Goal: Task Accomplishment & Management: Manage account settings

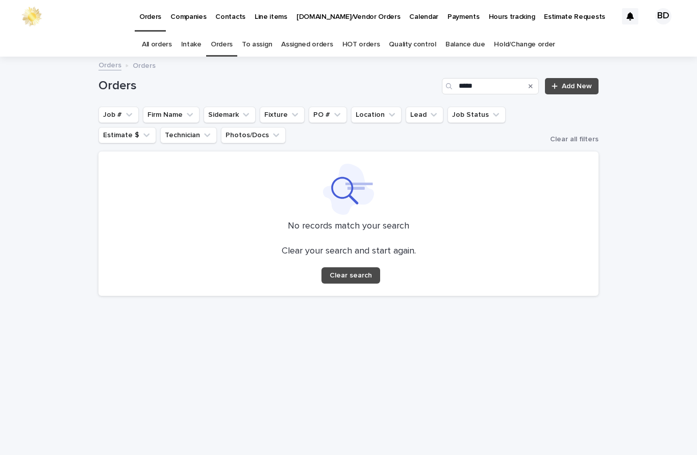
scroll to position [33, 0]
click at [502, 78] on input "*****" at bounding box center [490, 86] width 97 height 16
type input "*"
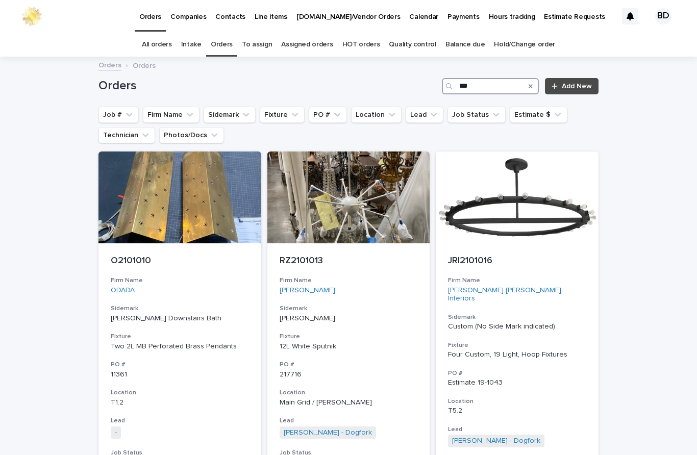
type input "****"
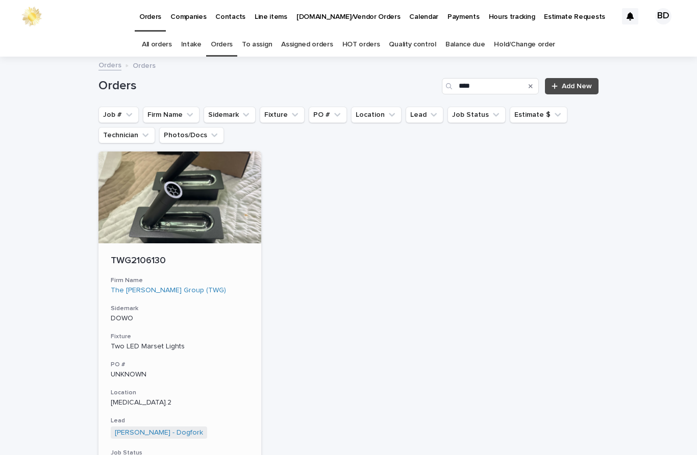
click at [147, 243] on div "TWG2106130 Firm Name The Wiseman Group (TWG) Sidemark DOWO Fixture Two LED Mars…" at bounding box center [179, 391] width 163 height 296
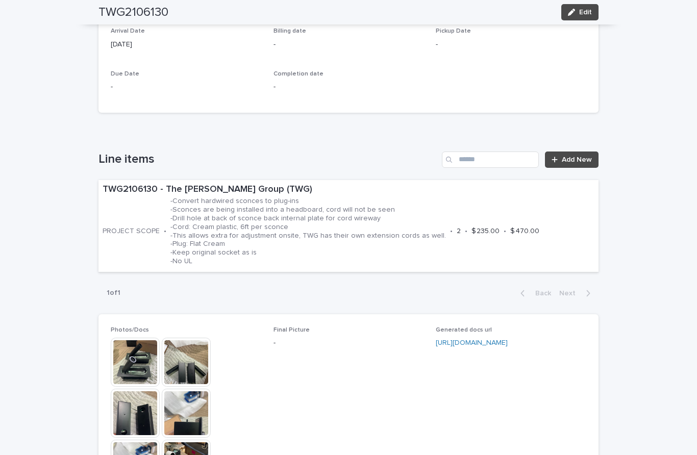
scroll to position [532, 0]
click at [321, 197] on p "-Convert hardwired sconces to plug-ins -Sconces are being installed into a head…" at bounding box center [307, 231] width 275 height 68
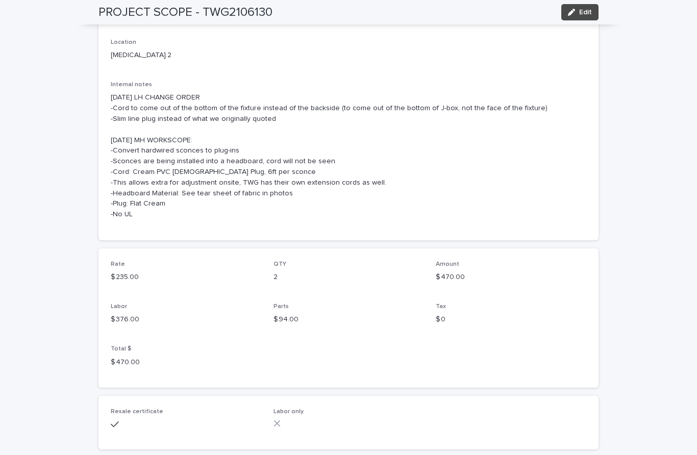
scroll to position [244, 0]
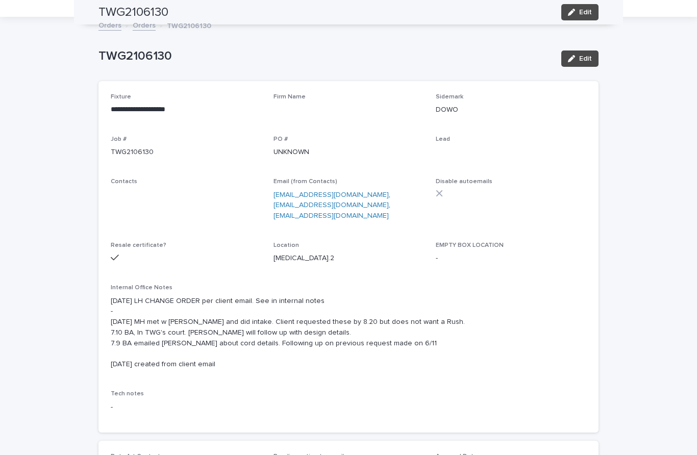
scroll to position [33, 0]
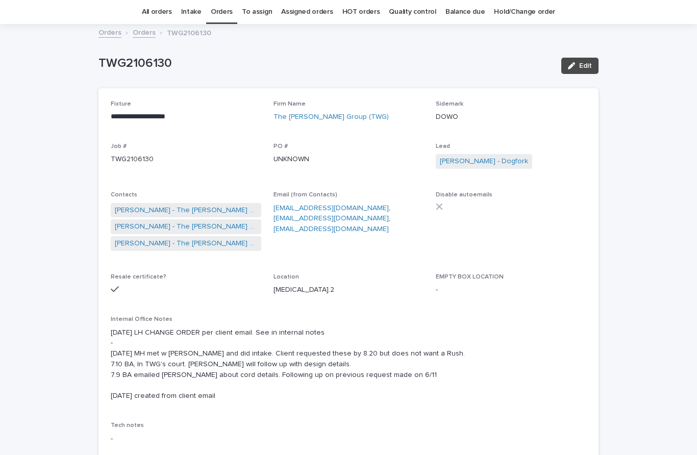
click at [232, 12] on link "Orders" at bounding box center [222, 12] width 22 height 24
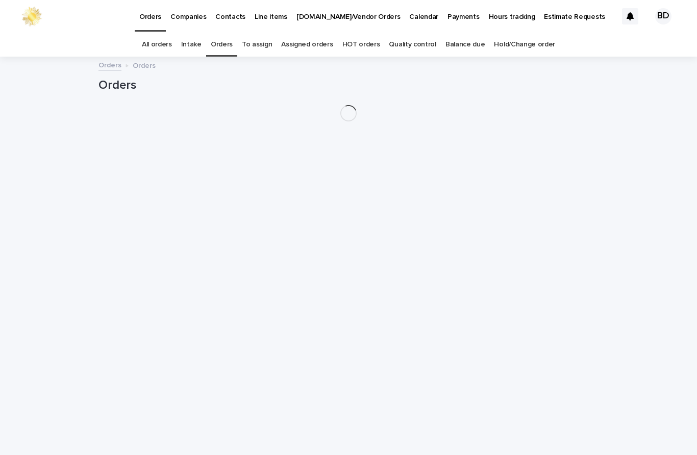
scroll to position [33, 0]
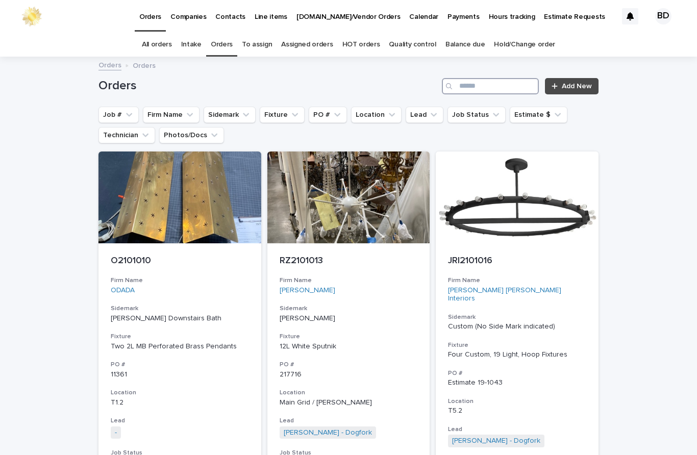
click at [484, 78] on input "Search" at bounding box center [490, 86] width 97 height 16
type input "****"
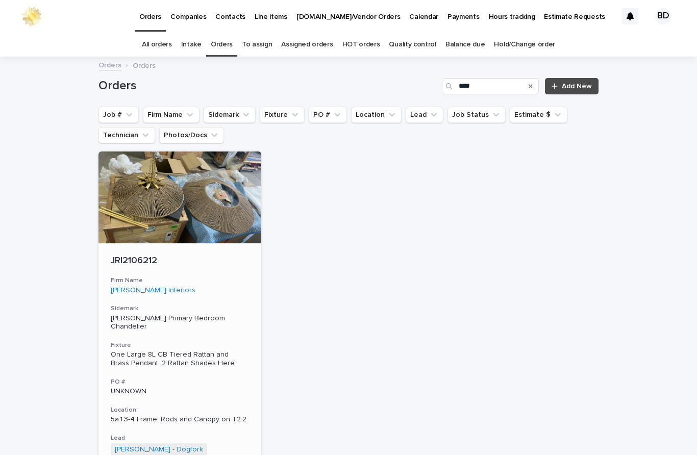
click at [141, 256] on p "JRI2106212" at bounding box center [180, 261] width 138 height 11
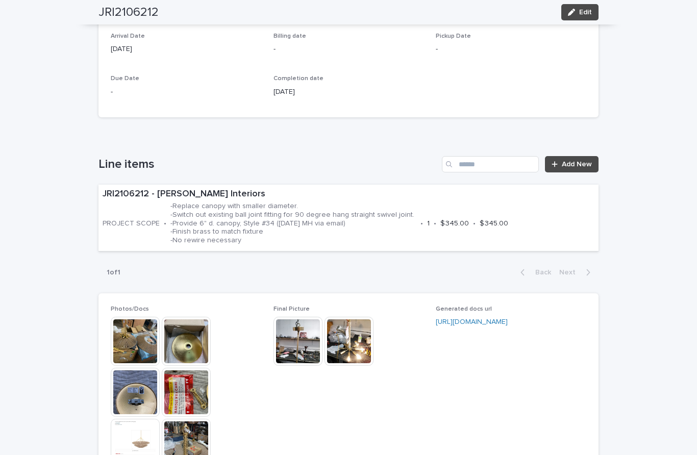
scroll to position [488, 0]
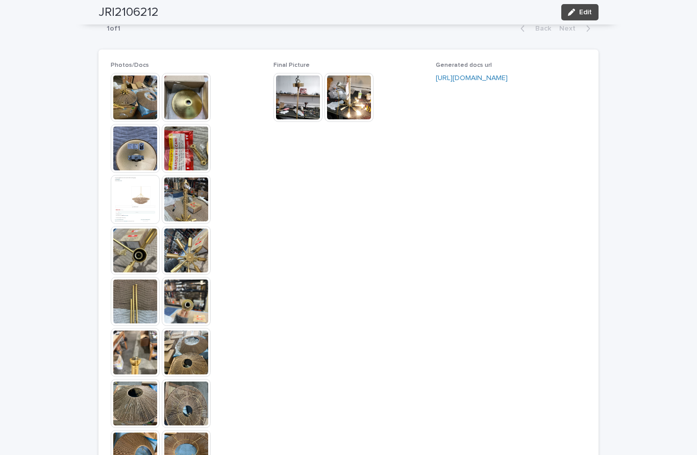
scroll to position [733, 0]
click at [302, 73] on img at bounding box center [297, 97] width 49 height 49
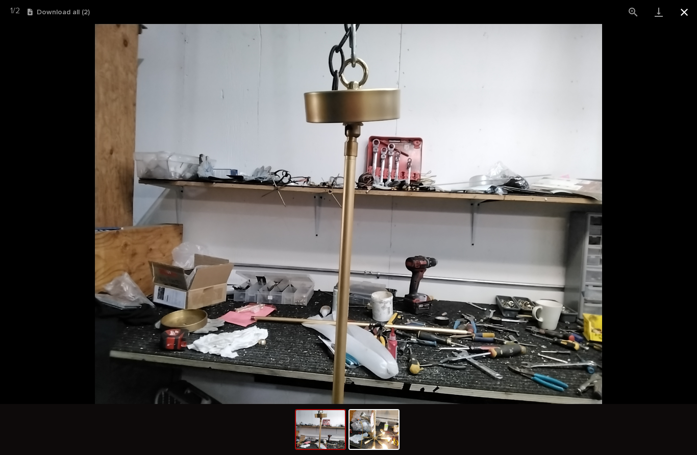
click at [687, 14] on button "Close gallery" at bounding box center [684, 12] width 26 height 24
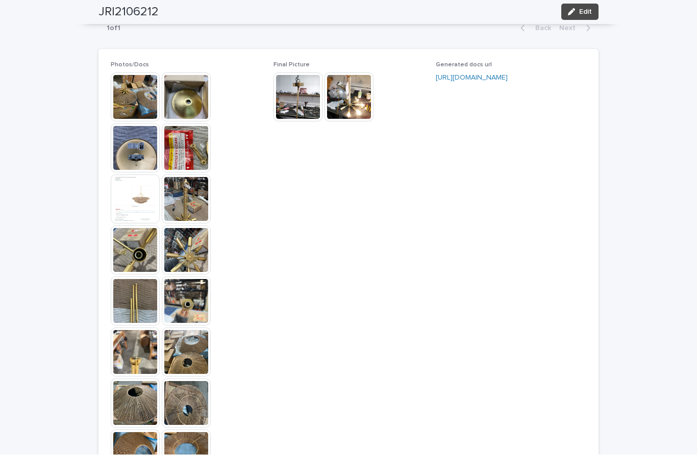
click at [357, 73] on img at bounding box center [348, 97] width 49 height 49
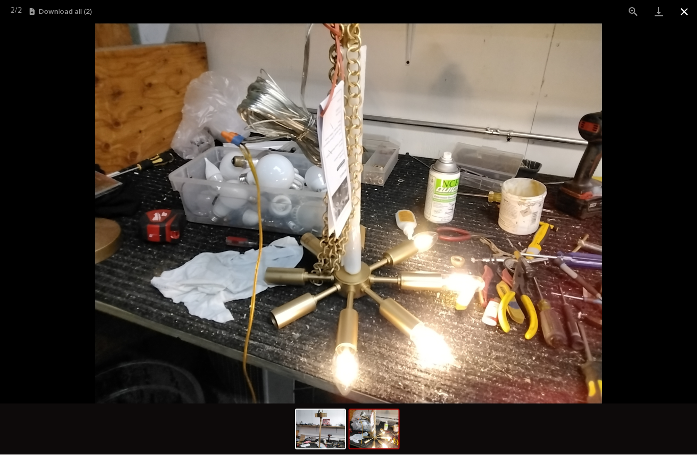
click at [685, 10] on button "Close gallery" at bounding box center [684, 12] width 26 height 24
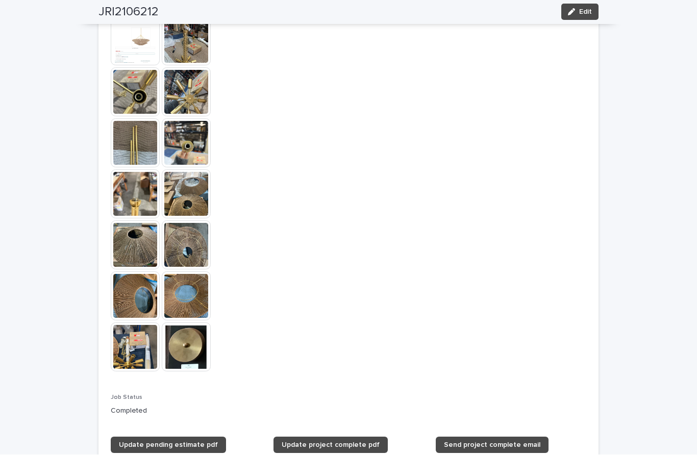
scroll to position [891, 0]
click at [182, 336] on img at bounding box center [186, 347] width 49 height 49
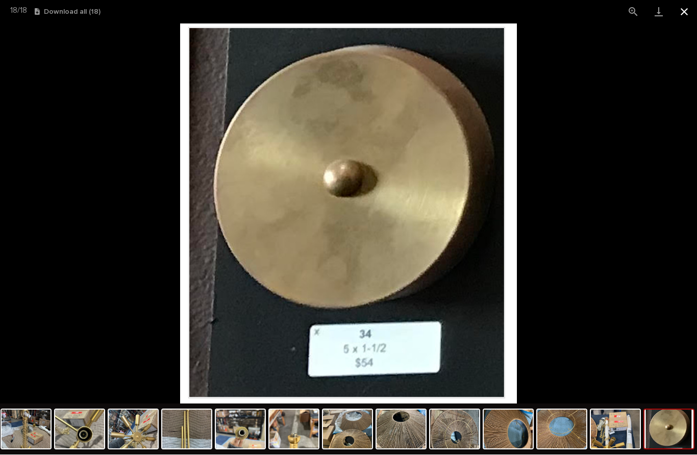
click at [684, 8] on button "Close gallery" at bounding box center [684, 12] width 26 height 24
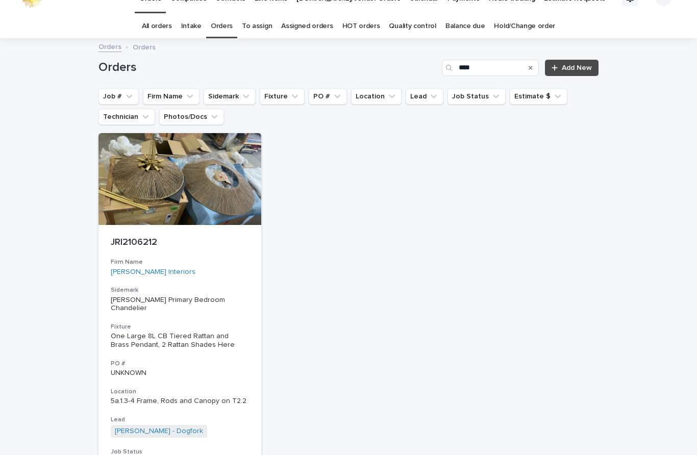
scroll to position [33, 0]
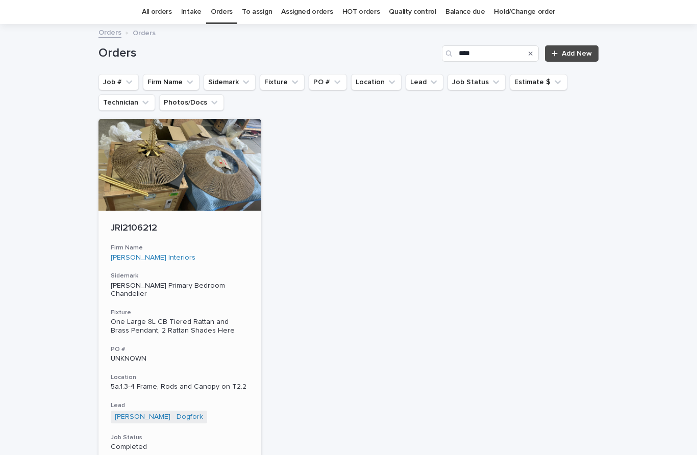
click at [140, 224] on p "JRI2106212" at bounding box center [180, 228] width 138 height 11
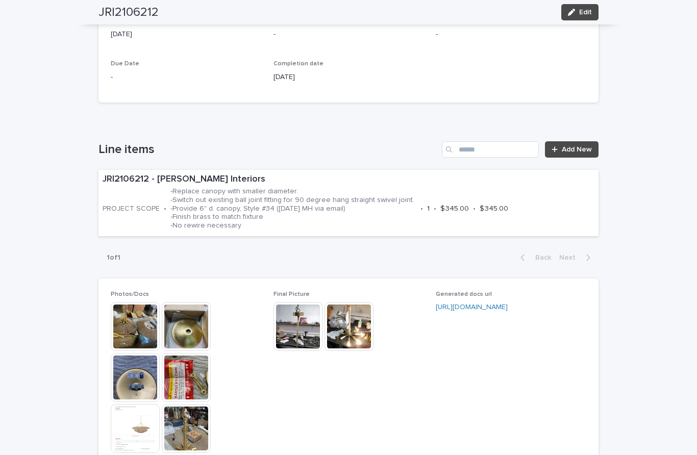
scroll to position [516, 0]
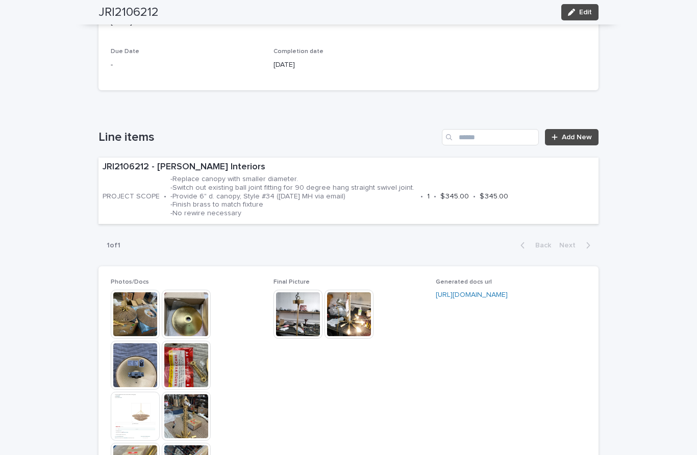
click at [131, 410] on img at bounding box center [135, 416] width 49 height 49
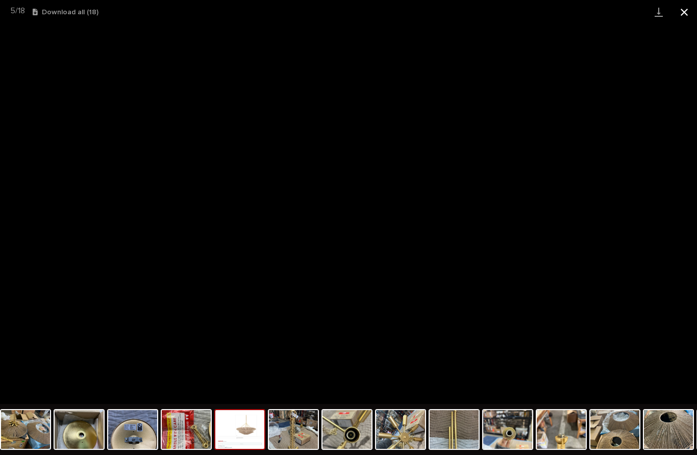
click at [684, 13] on button "Close gallery" at bounding box center [684, 12] width 26 height 24
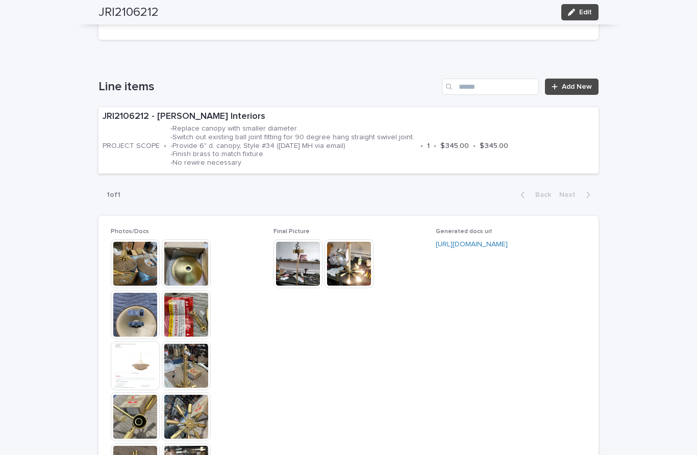
scroll to position [567, 0]
click at [370, 144] on p "-Replace canopy with smaller diameter. -Switch out existing ball joint fitting …" at bounding box center [293, 145] width 246 height 43
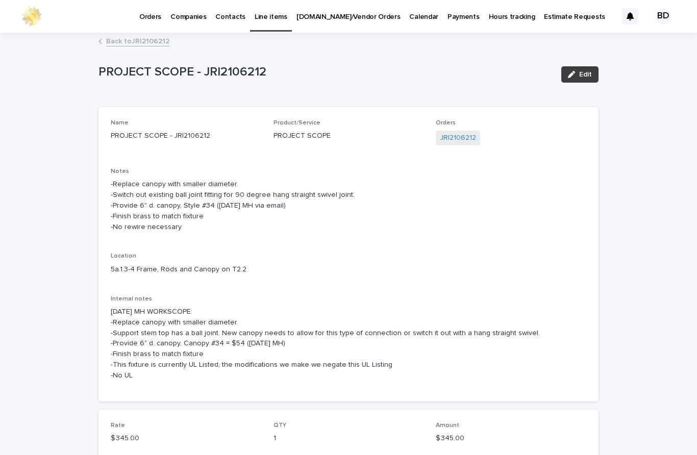
click at [592, 78] on button "Edit" at bounding box center [579, 74] width 37 height 16
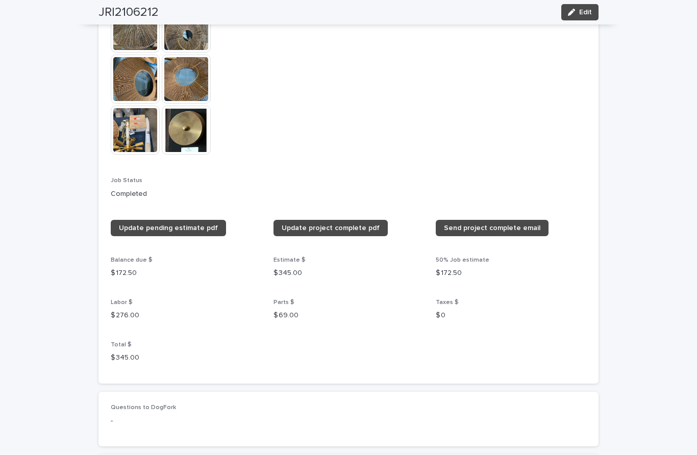
scroll to position [1108, 0]
click at [583, 13] on span "Edit" at bounding box center [585, 12] width 13 height 7
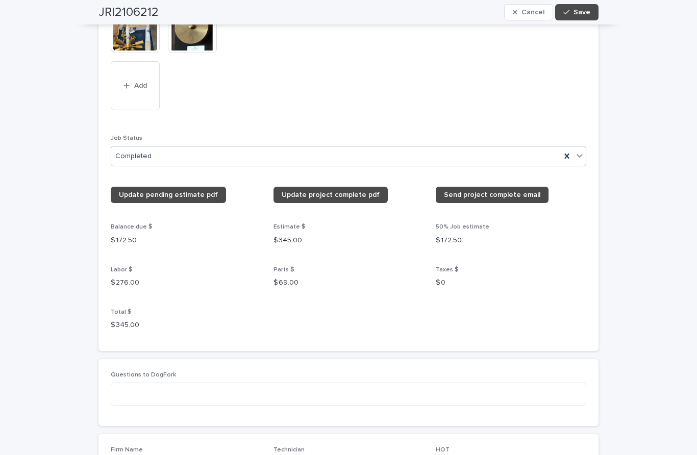
scroll to position [1389, 0]
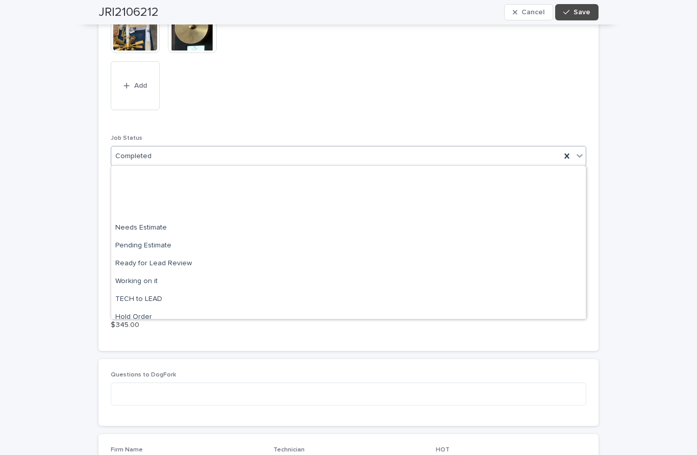
scroll to position [97, 0]
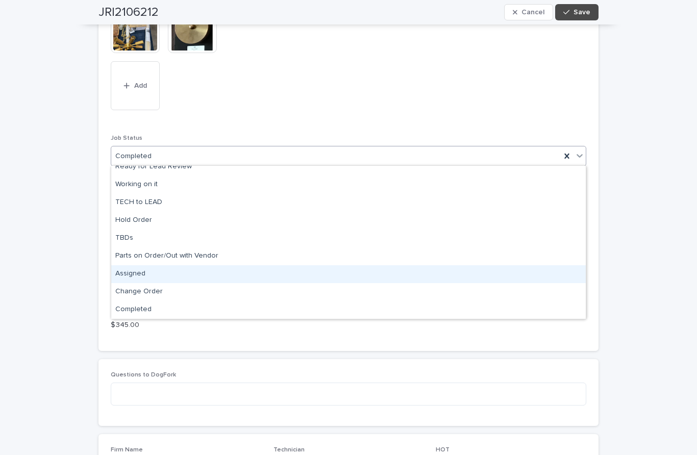
click at [131, 272] on div "Assigned" at bounding box center [348, 274] width 474 height 18
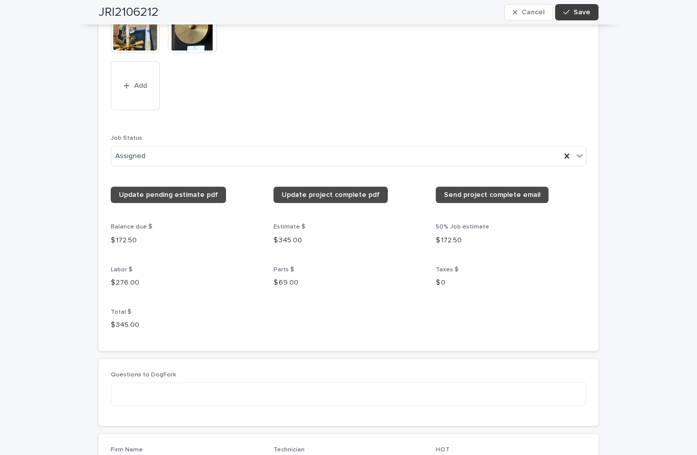
click at [580, 12] on span "Save" at bounding box center [581, 12] width 17 height 7
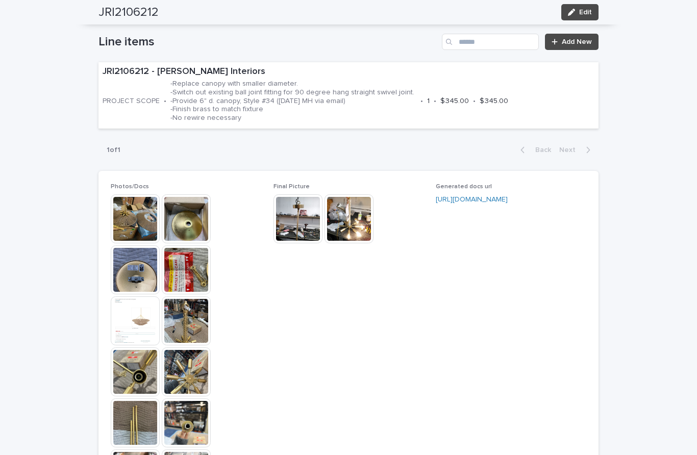
scroll to position [611, 0]
click at [135, 323] on img at bounding box center [135, 321] width 49 height 49
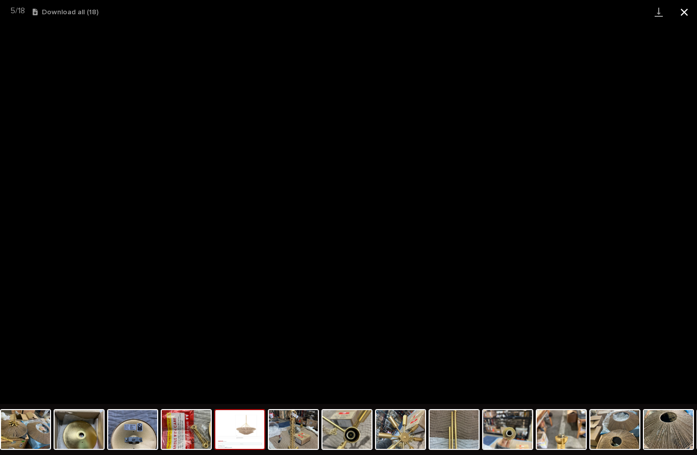
click at [679, 10] on button "Close gallery" at bounding box center [684, 12] width 26 height 24
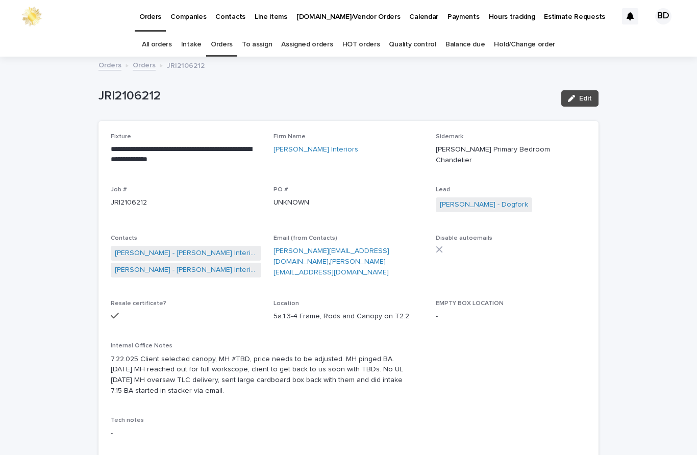
scroll to position [0, 0]
click at [581, 98] on span "Edit" at bounding box center [585, 98] width 13 height 7
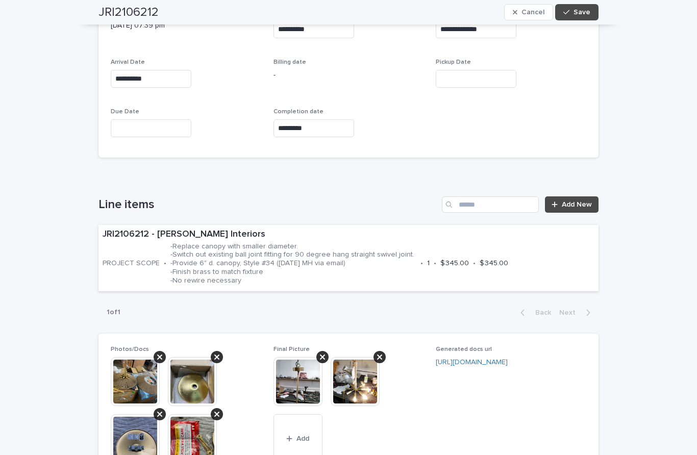
scroll to position [579, 0]
click at [378, 245] on p "-Replace canopy with smaller diameter. -Switch out existing ball joint fitting …" at bounding box center [293, 263] width 246 height 43
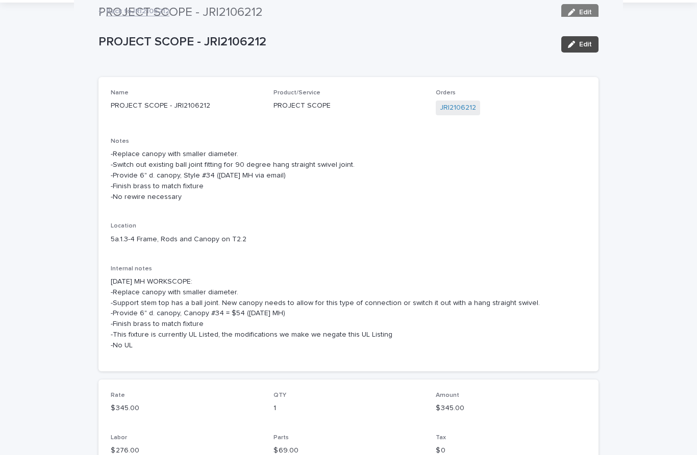
scroll to position [24, 0]
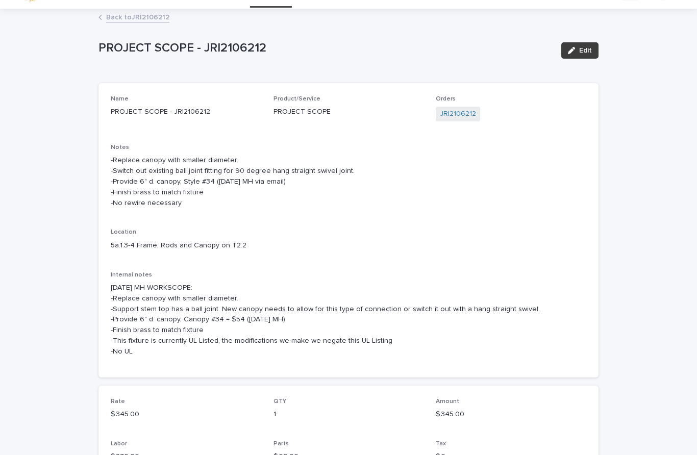
click at [580, 56] on button "Edit" at bounding box center [579, 50] width 37 height 16
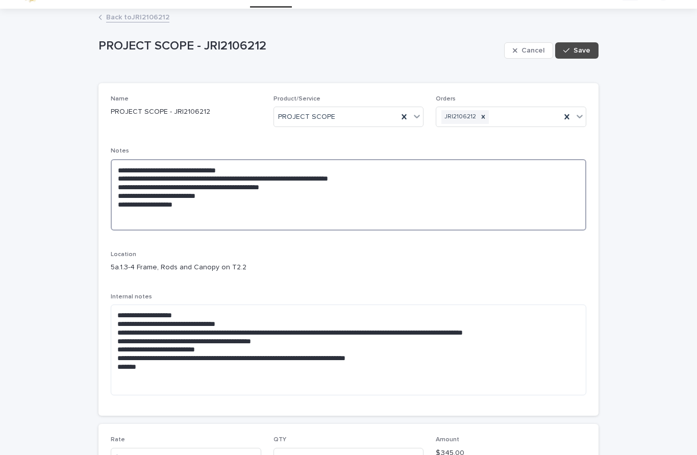
click at [112, 166] on textarea "**********" at bounding box center [348, 194] width 475 height 71
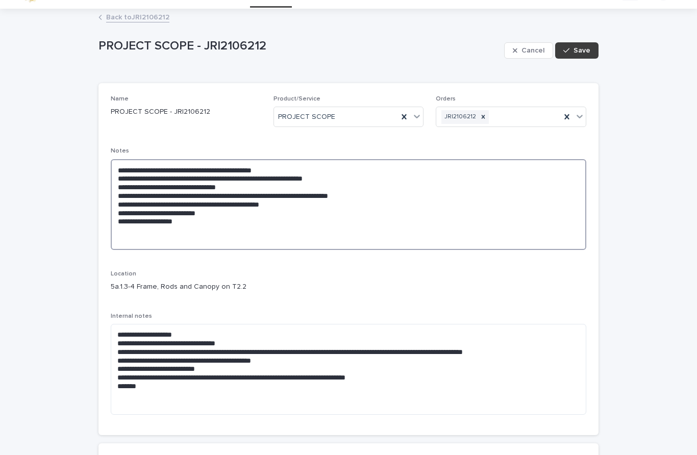
type textarea "**********"
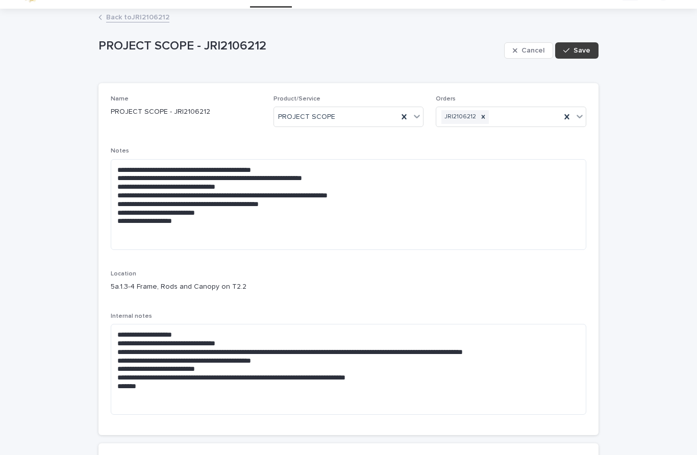
click at [588, 52] on span "Save" at bounding box center [581, 50] width 17 height 7
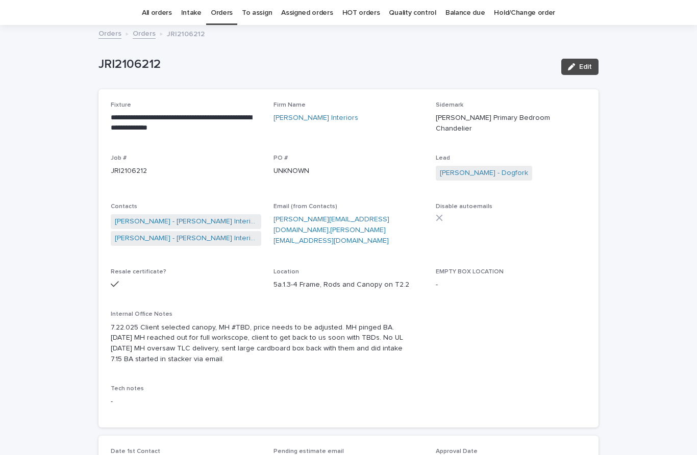
scroll to position [33, 0]
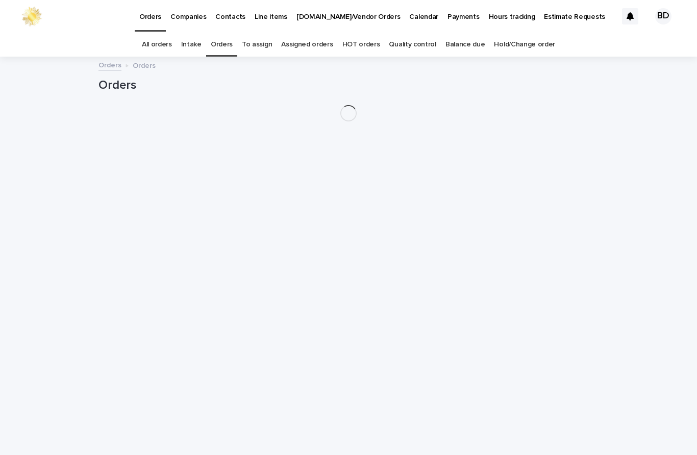
scroll to position [33, 0]
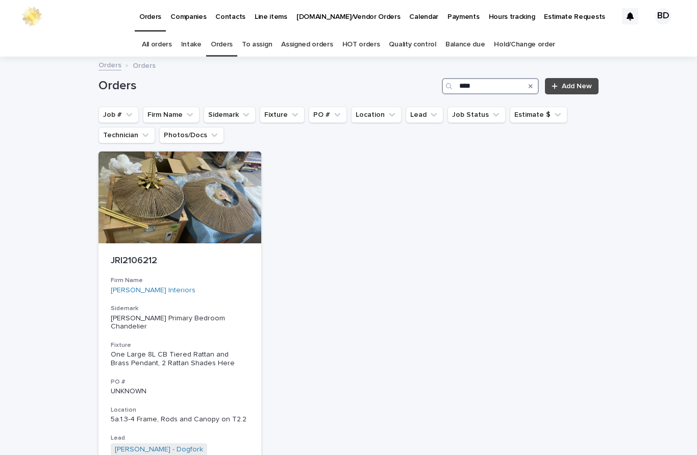
click at [497, 78] on input "****" at bounding box center [490, 86] width 97 height 16
click at [491, 78] on input "****" at bounding box center [490, 86] width 97 height 16
type input "*"
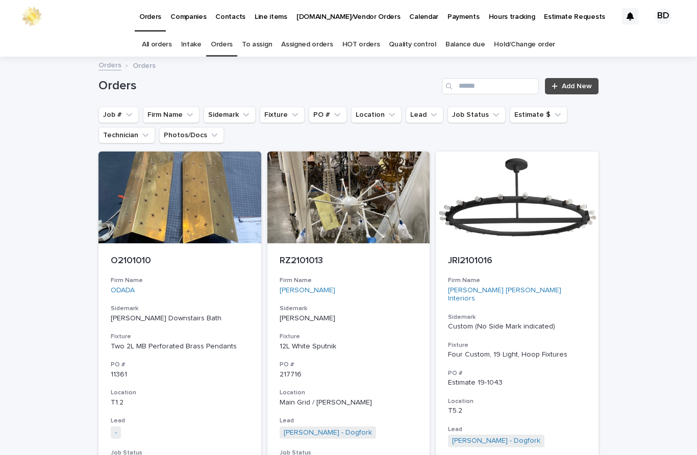
click at [221, 33] on link "Orders" at bounding box center [222, 45] width 22 height 24
click at [223, 33] on link "Orders" at bounding box center [222, 45] width 22 height 24
click at [225, 33] on link "Orders" at bounding box center [222, 45] width 22 height 24
click at [233, 33] on link "Orders" at bounding box center [222, 45] width 22 height 24
click at [220, 33] on link "Orders" at bounding box center [222, 45] width 22 height 24
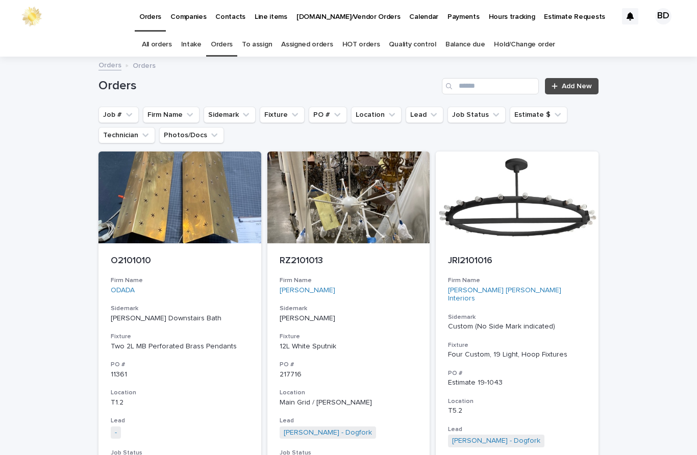
click at [222, 33] on link "Orders" at bounding box center [222, 45] width 22 height 24
click at [230, 33] on link "Orders" at bounding box center [222, 45] width 22 height 24
click at [419, 107] on button "Lead" at bounding box center [425, 115] width 38 height 16
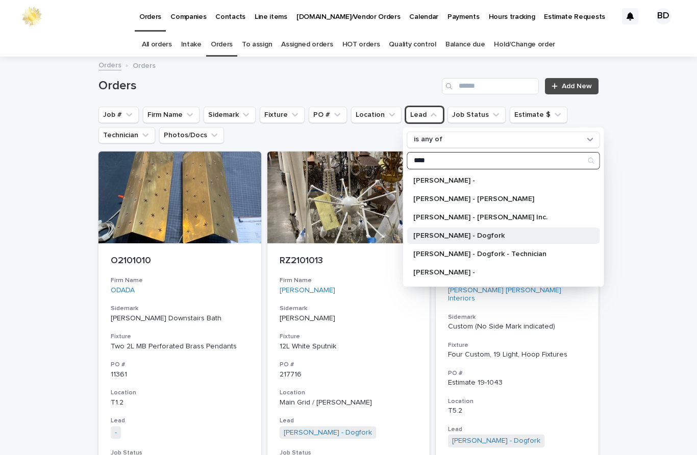
type input "****"
click at [492, 232] on p "[PERSON_NAME] - Dogfork" at bounding box center [498, 235] width 170 height 7
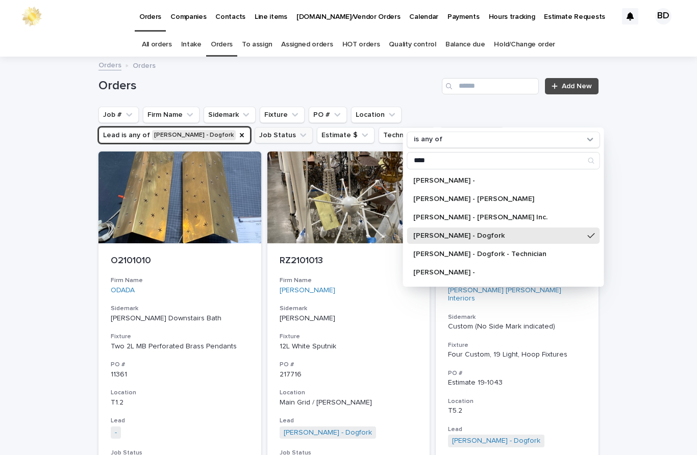
click at [255, 127] on button "Job Status" at bounding box center [284, 135] width 58 height 16
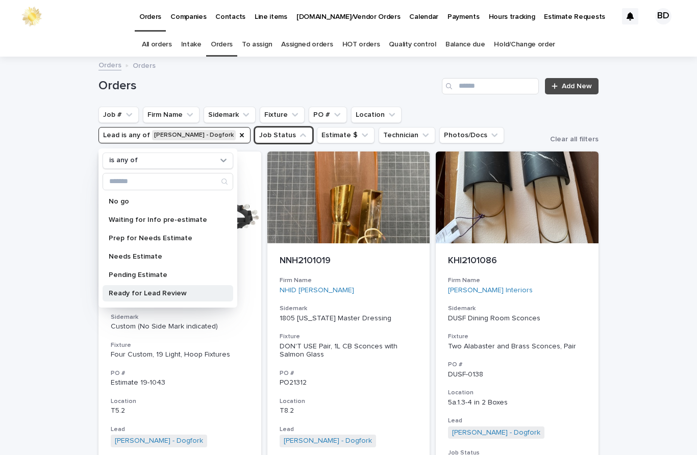
click at [165, 285] on div "Ready for Lead Review" at bounding box center [168, 293] width 131 height 16
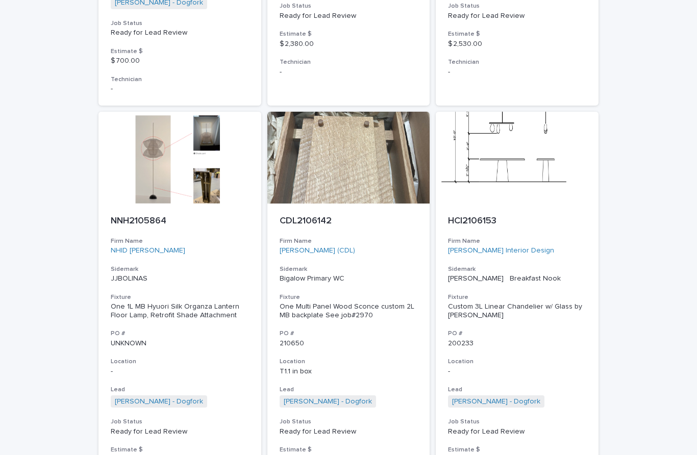
scroll to position [883, 0]
click at [336, 216] on p "CDL2106142" at bounding box center [349, 221] width 138 height 11
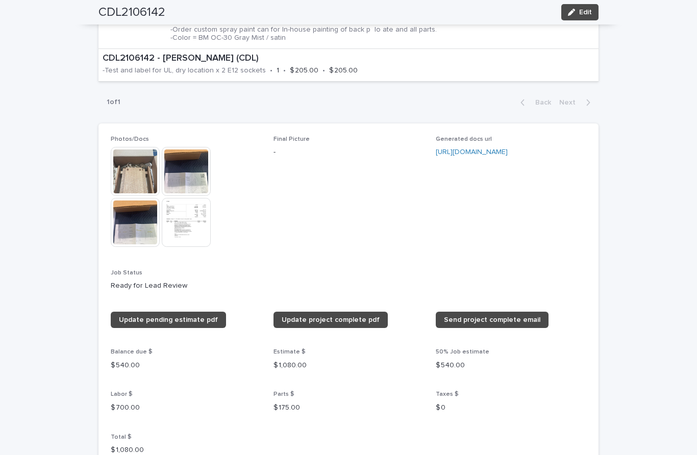
scroll to position [692, 0]
click at [182, 147] on img at bounding box center [186, 171] width 49 height 49
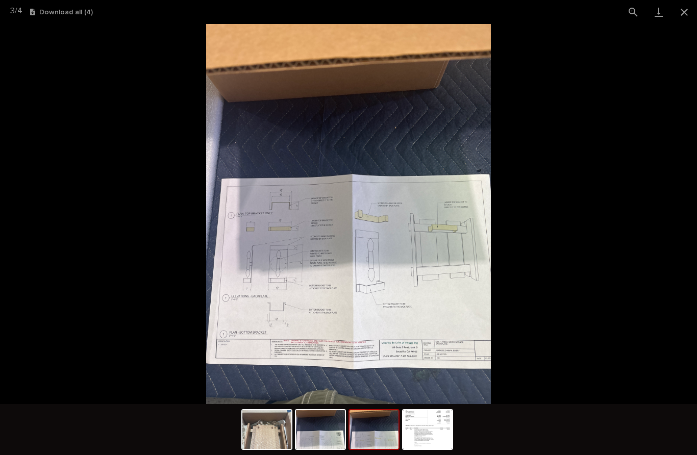
click at [432, 243] on img at bounding box center [348, 214] width 285 height 380
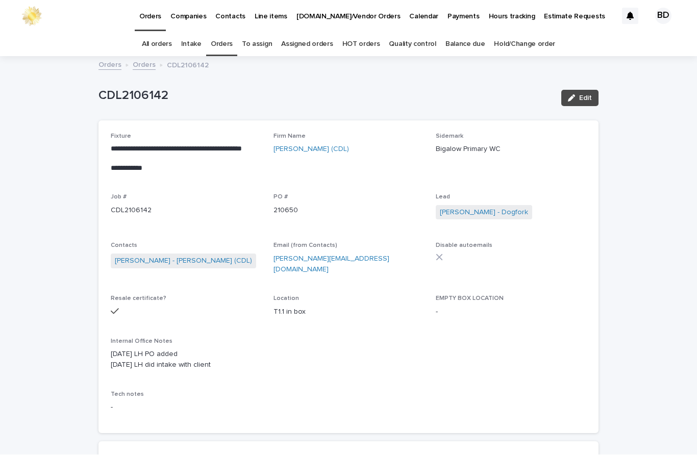
scroll to position [0, 0]
click at [230, 33] on link "Orders" at bounding box center [222, 45] width 22 height 24
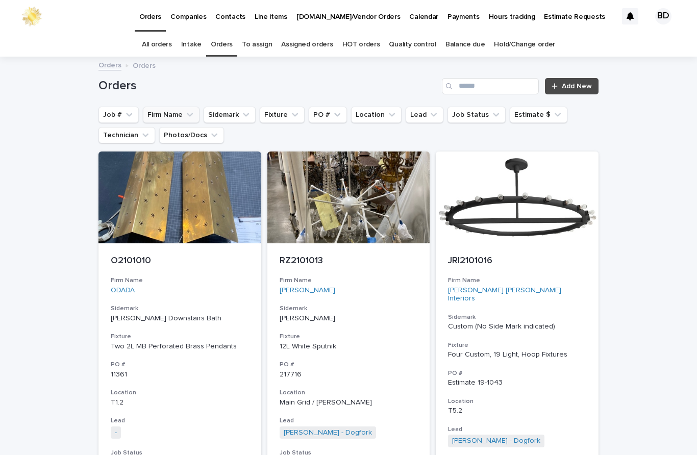
click at [172, 107] on button "Firm Name" at bounding box center [171, 115] width 57 height 16
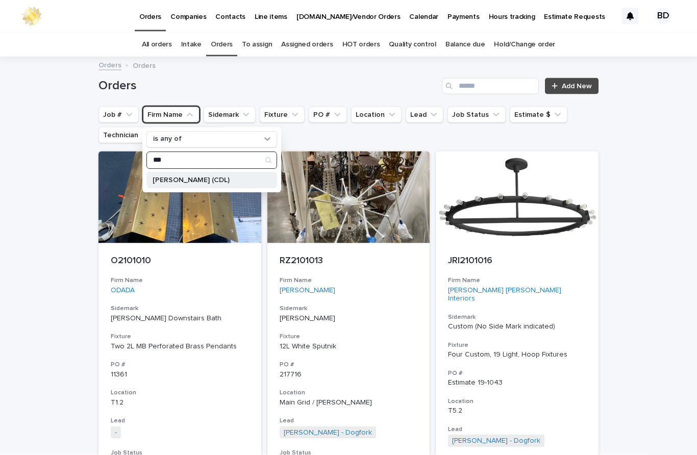
type input "***"
click at [206, 177] on p "Charles De Lisle (CDL)" at bounding box center [207, 180] width 108 height 7
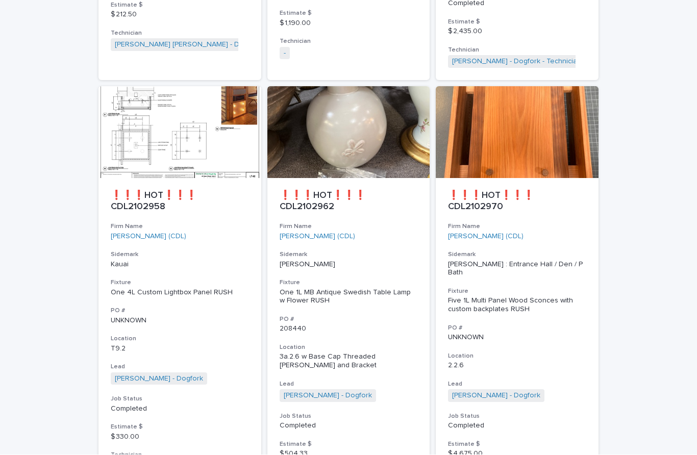
scroll to position [4525, 0]
click at [479, 191] on p "❗❗❗HOT❗❗❗ CDL2102970" at bounding box center [517, 202] width 138 height 22
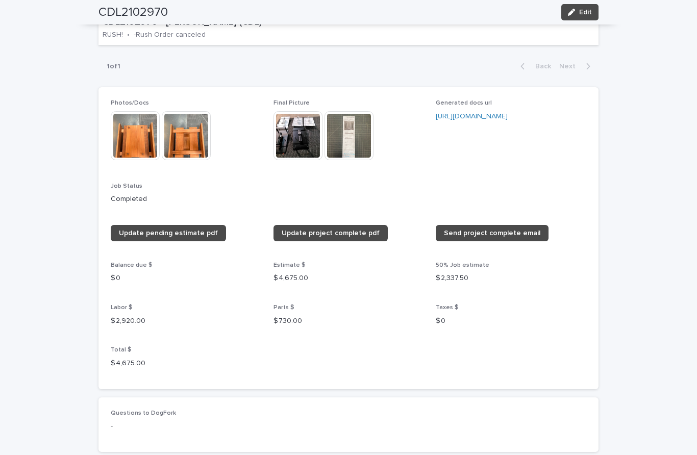
scroll to position [857, 0]
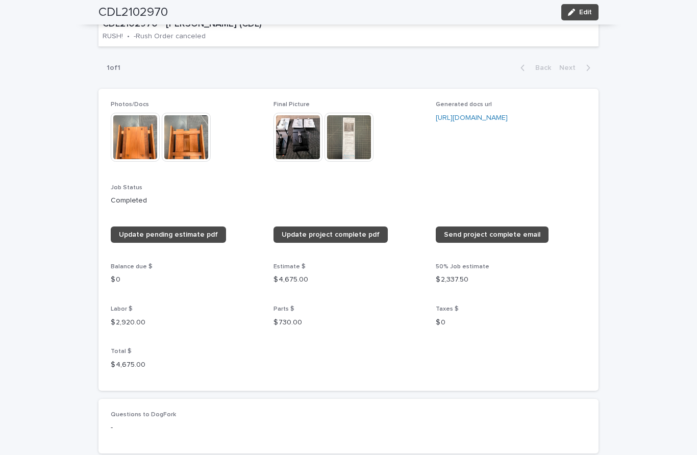
click at [302, 113] on img at bounding box center [297, 137] width 49 height 49
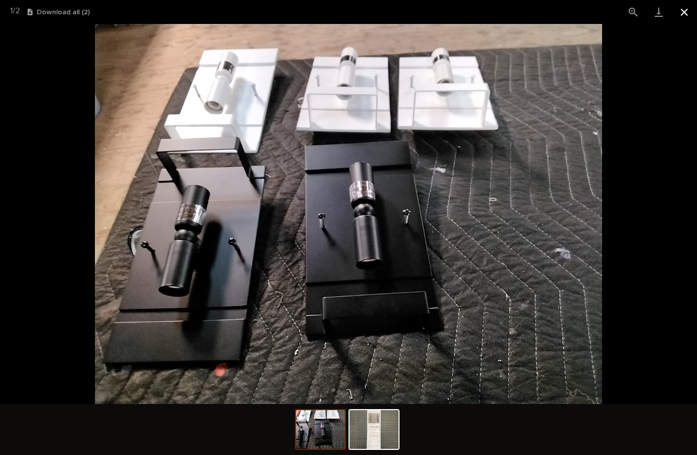
click at [682, 14] on button "Close gallery" at bounding box center [684, 12] width 26 height 24
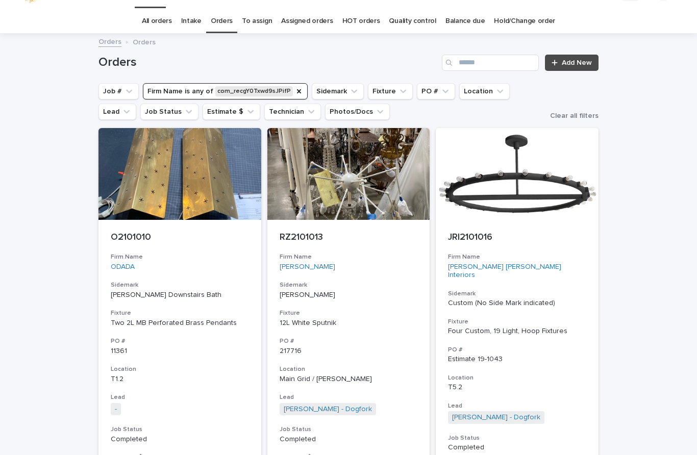
scroll to position [33, 0]
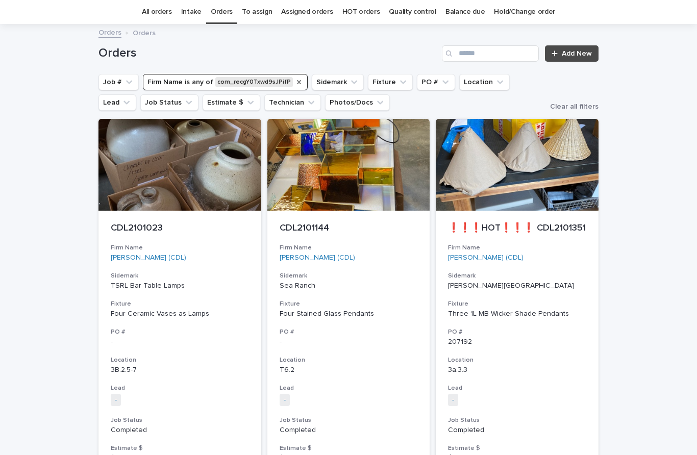
click at [295, 79] on icon "Firm Name" at bounding box center [299, 82] width 8 height 8
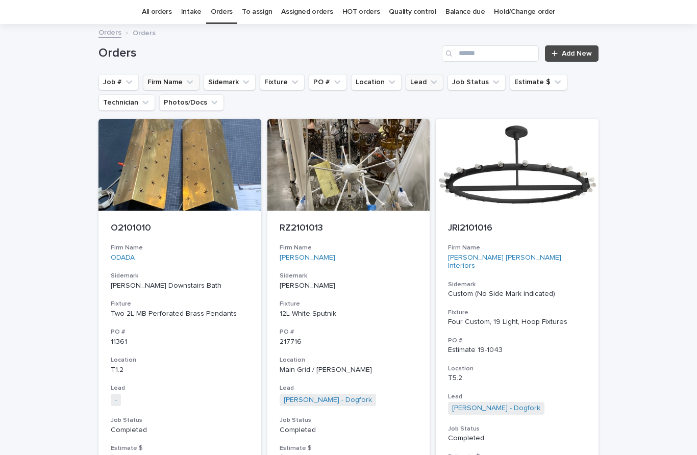
click at [428, 82] on icon "Lead" at bounding box center [433, 82] width 10 height 10
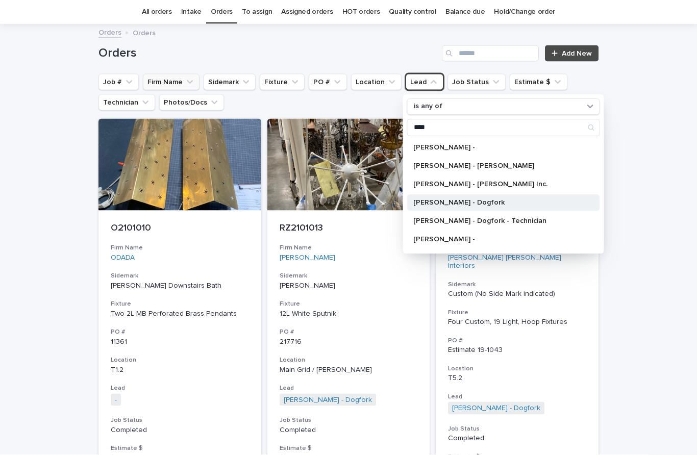
type input "****"
click at [490, 201] on p "[PERSON_NAME] - Dogfork" at bounding box center [498, 202] width 170 height 7
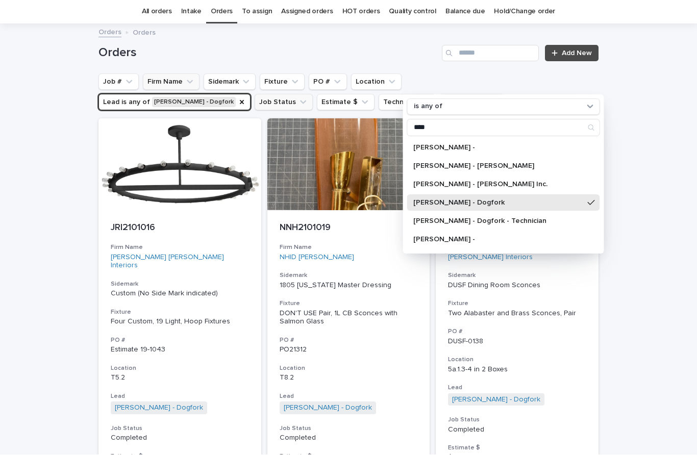
click at [255, 100] on button "Job Status" at bounding box center [284, 102] width 58 height 16
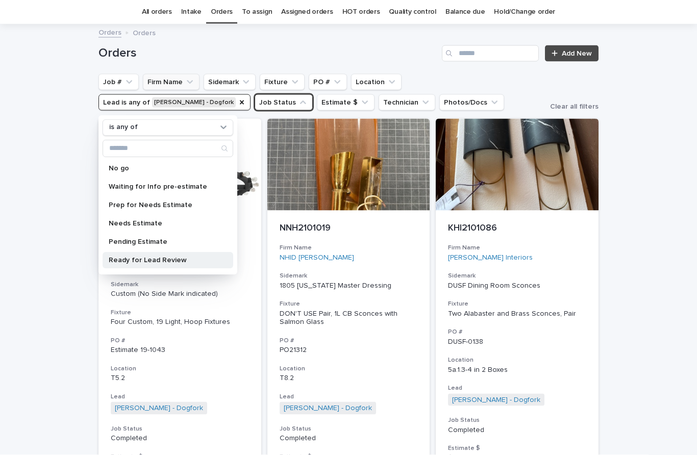
click at [162, 259] on p "Ready for Lead Review" at bounding box center [163, 260] width 108 height 7
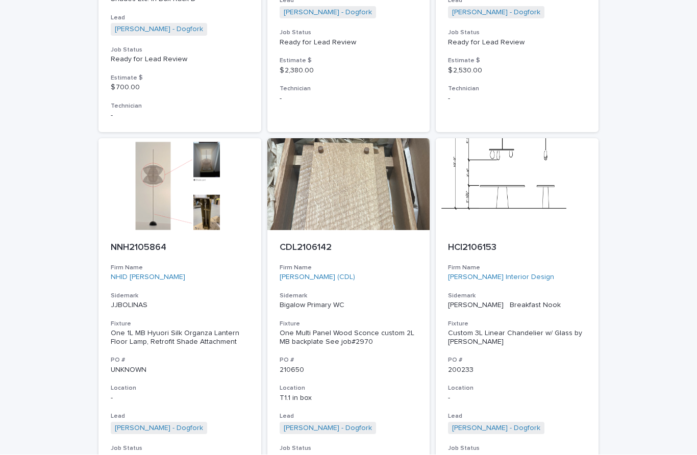
scroll to position [857, 0]
click at [306, 230] on div "CDL2106142 Firm Name Charles De Lisle (CDL) Sidemark Bigalow Primary WC Fixture…" at bounding box center [348, 380] width 163 height 300
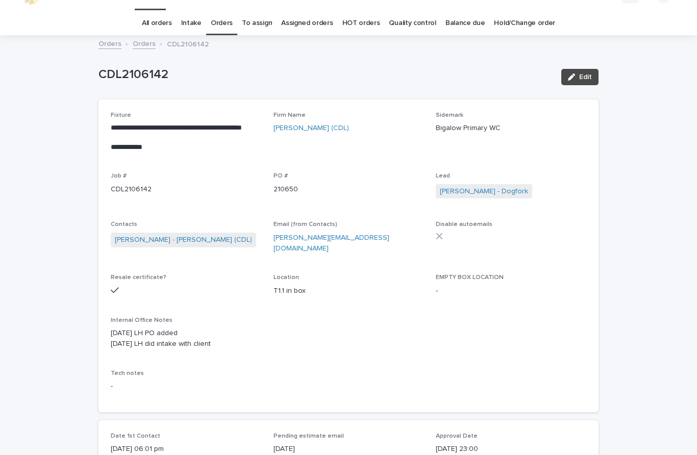
scroll to position [33, 0]
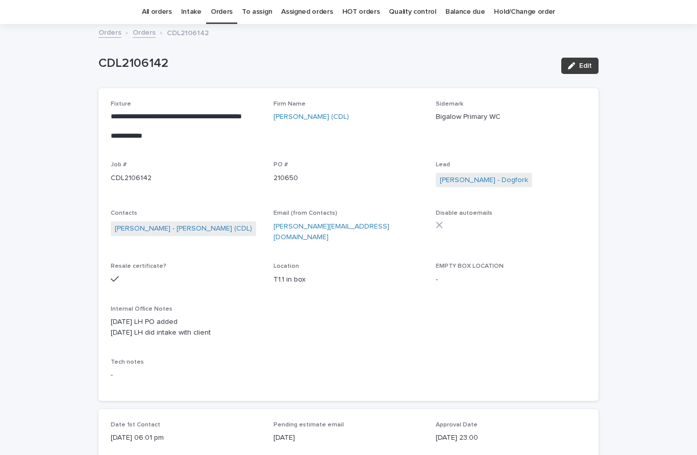
click at [578, 64] on div "button" at bounding box center [573, 65] width 11 height 7
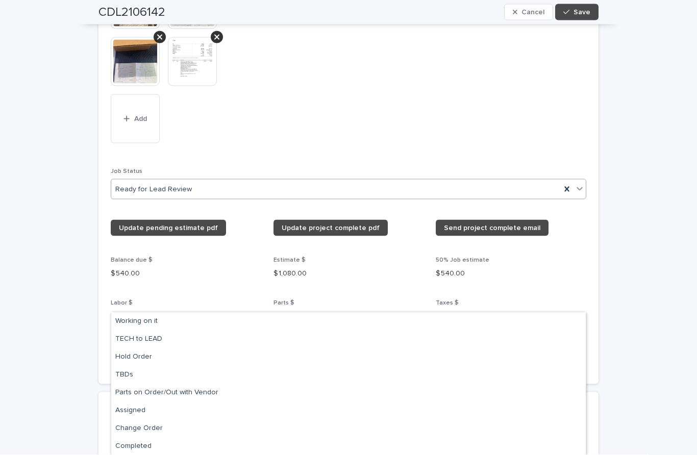
scroll to position [989, 0]
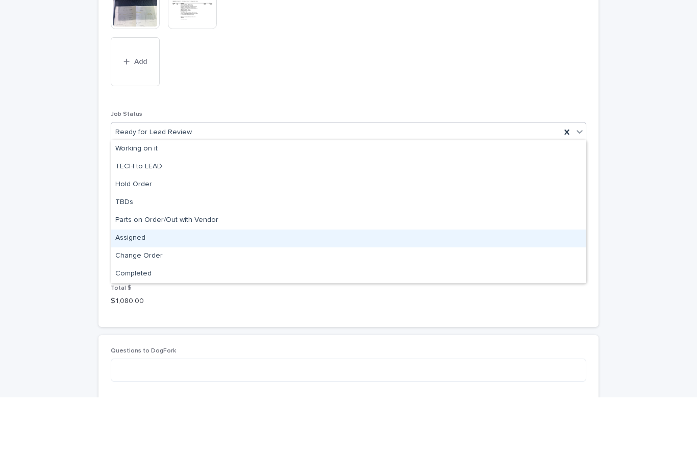
click at [143, 287] on div "Assigned" at bounding box center [348, 296] width 474 height 18
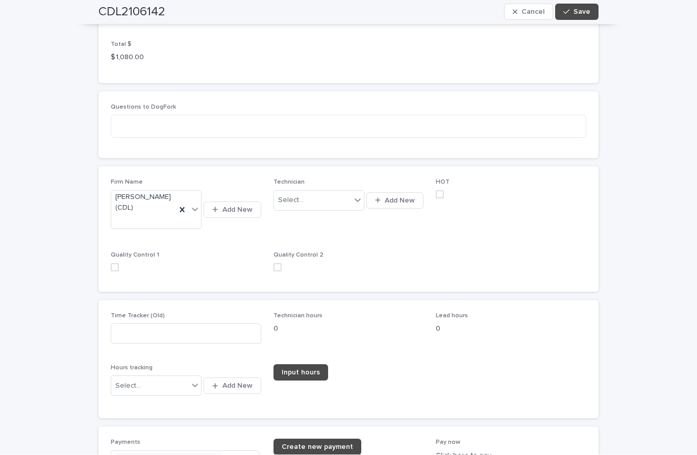
scroll to position [1289, 0]
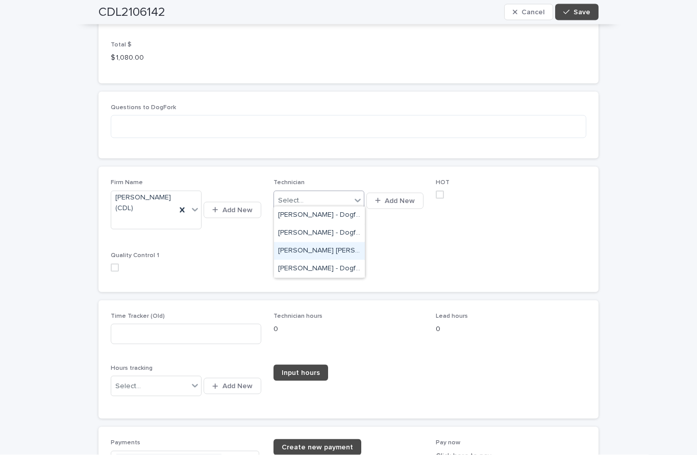
click at [320, 246] on div "[PERSON_NAME] [PERSON_NAME] - Dogfork - Technician" at bounding box center [319, 251] width 91 height 18
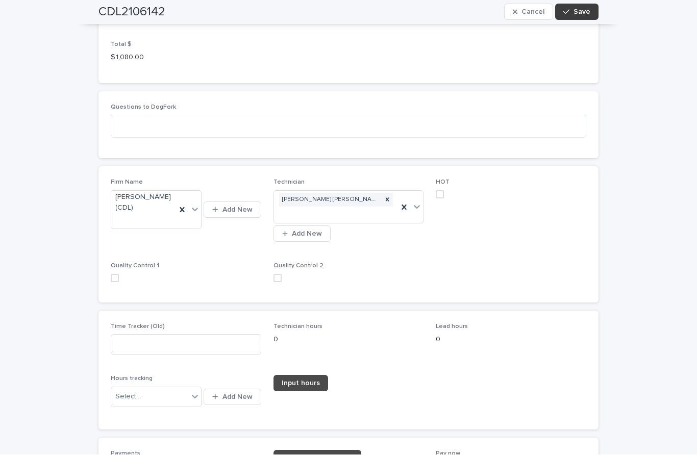
click at [588, 16] on button "Save" at bounding box center [576, 12] width 43 height 16
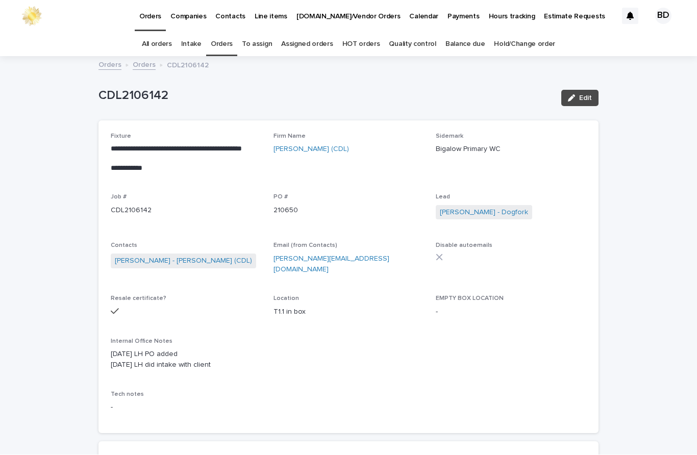
scroll to position [0, 0]
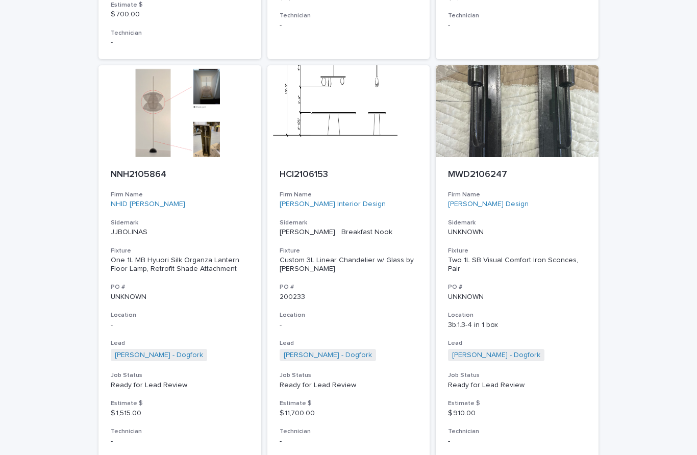
scroll to position [929, 0]
click at [497, 170] on p "MWD2106247" at bounding box center [517, 175] width 138 height 11
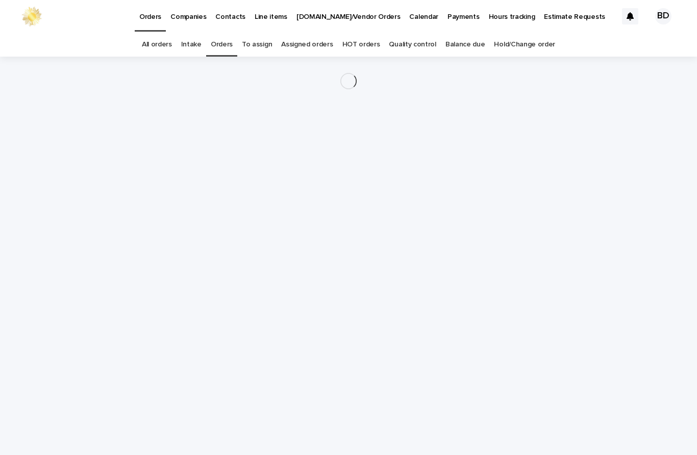
scroll to position [33, 0]
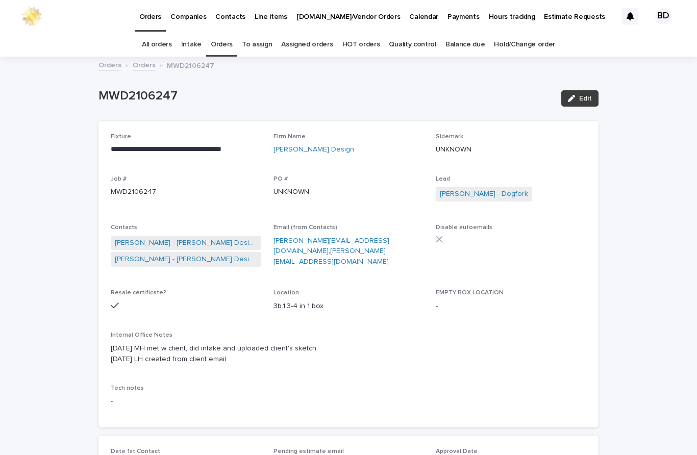
click at [583, 95] on span "Edit" at bounding box center [585, 98] width 13 height 7
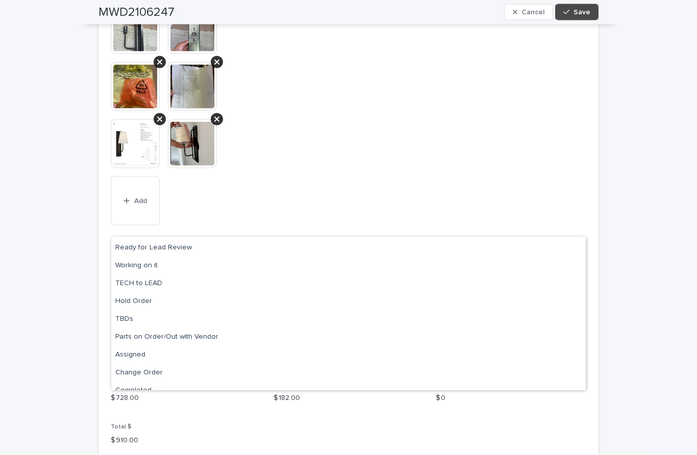
scroll to position [88, 0]
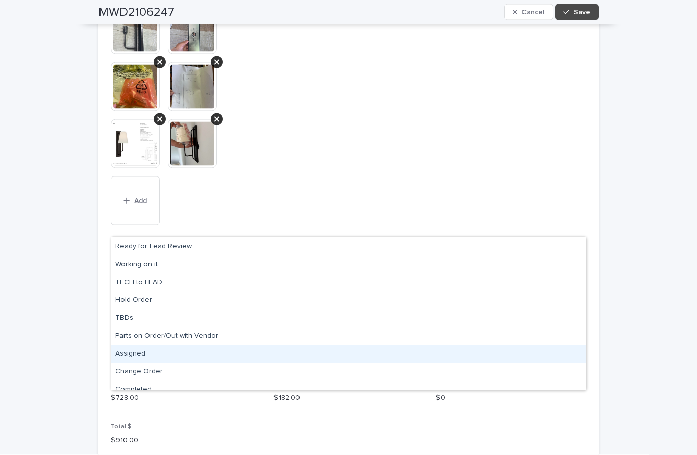
click at [138, 345] on div "Assigned" at bounding box center [348, 354] width 474 height 18
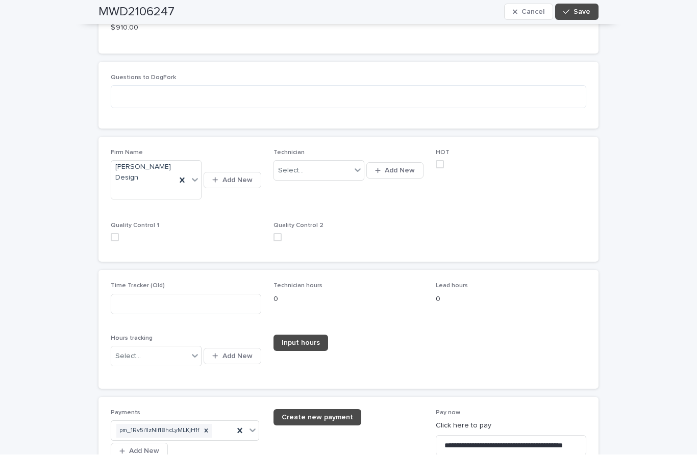
scroll to position [1401, 0]
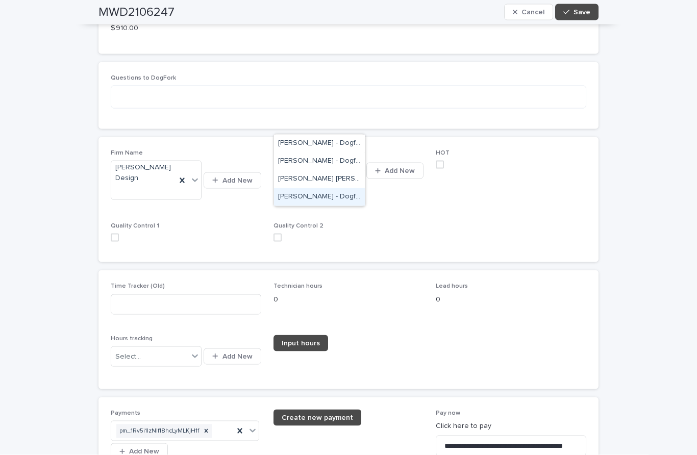
click at [310, 188] on div "[PERSON_NAME] - Dogfork - Technician" at bounding box center [319, 197] width 91 height 18
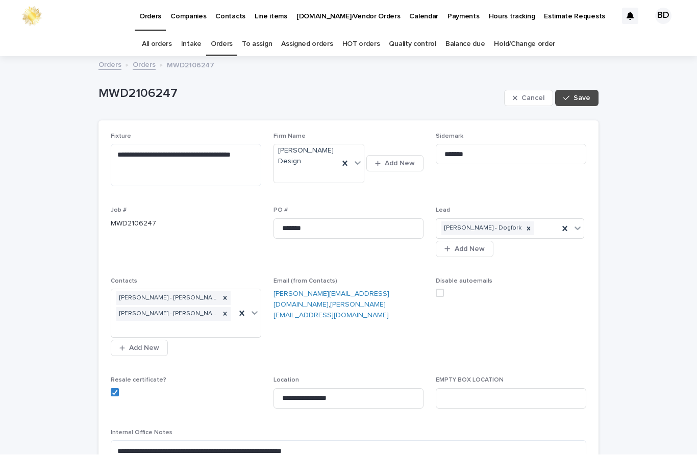
scroll to position [0, 0]
click at [581, 95] on span "Save" at bounding box center [581, 98] width 17 height 7
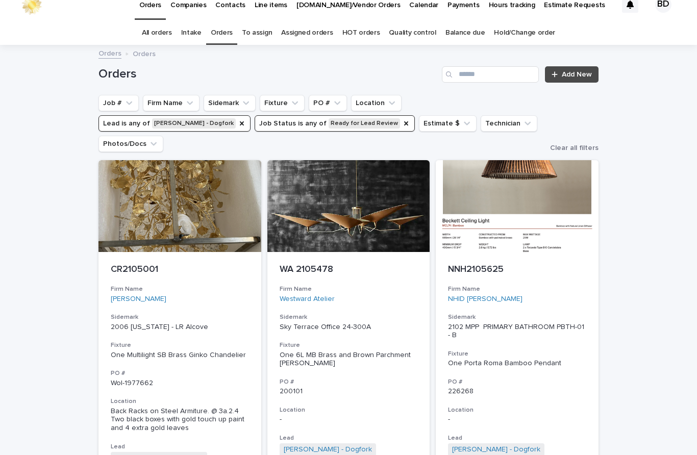
scroll to position [33, 0]
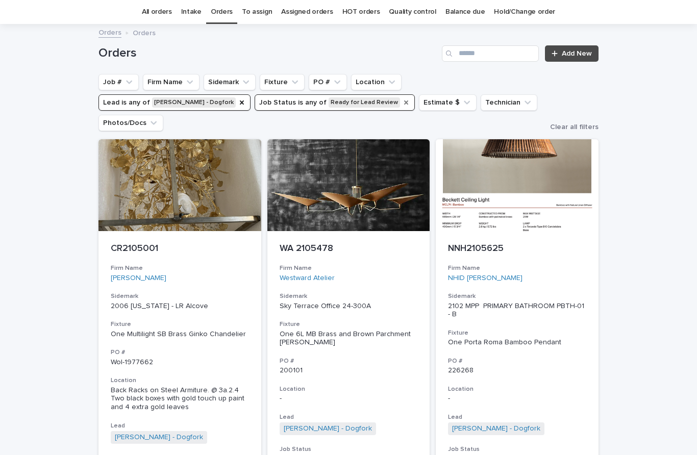
click at [402, 103] on icon "Job Status" at bounding box center [406, 102] width 8 height 8
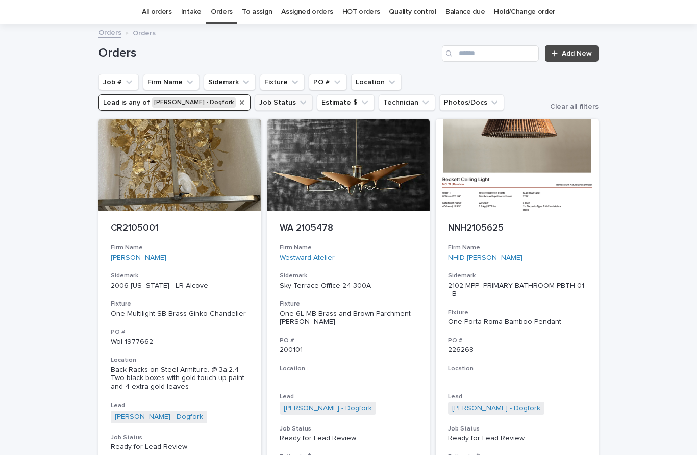
click at [246, 98] on icon "Lead" at bounding box center [242, 102] width 8 height 8
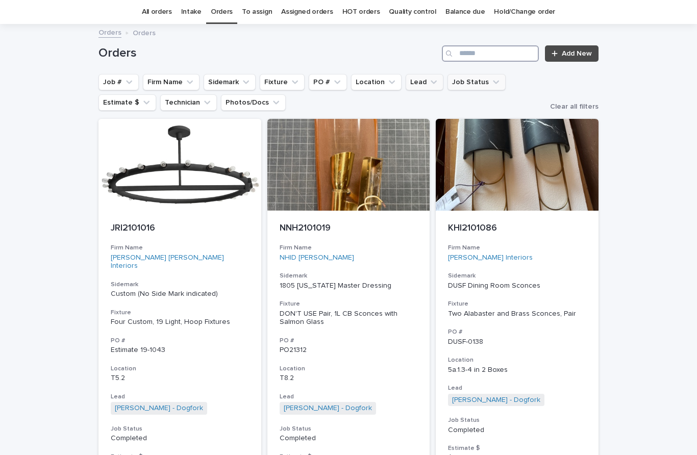
click at [483, 52] on input "Search" at bounding box center [490, 53] width 97 height 16
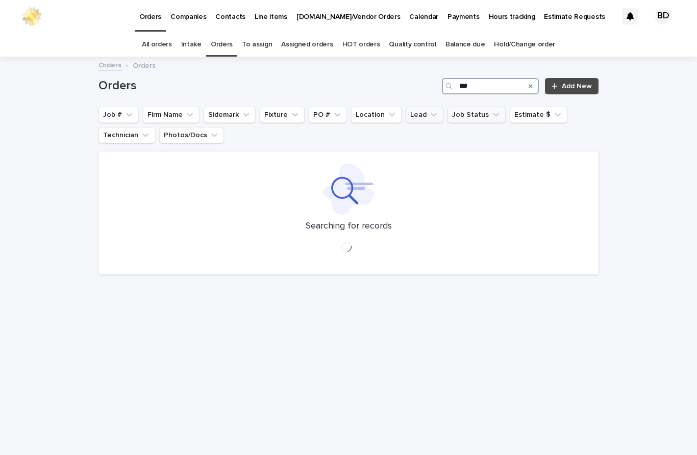
type input "****"
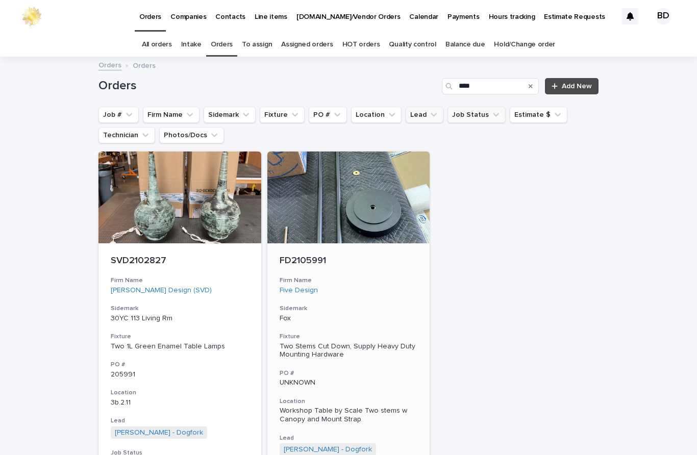
click at [293, 265] on p "FD2105991" at bounding box center [349, 261] width 138 height 11
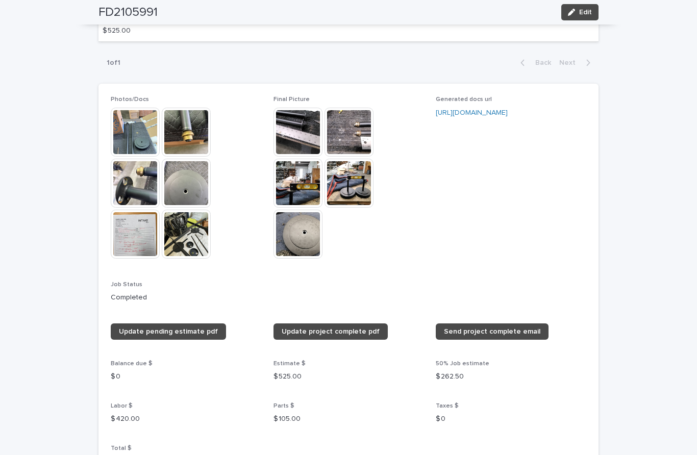
scroll to position [793, 0]
click at [125, 210] on img at bounding box center [135, 234] width 49 height 49
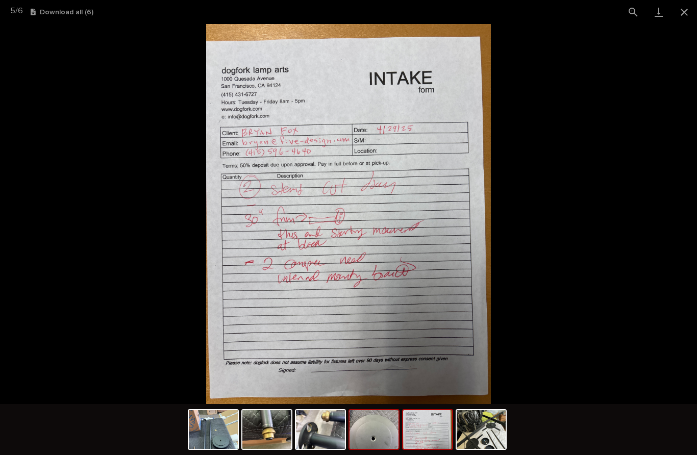
click at [377, 436] on img at bounding box center [373, 429] width 49 height 39
click at [383, 430] on img at bounding box center [373, 429] width 49 height 39
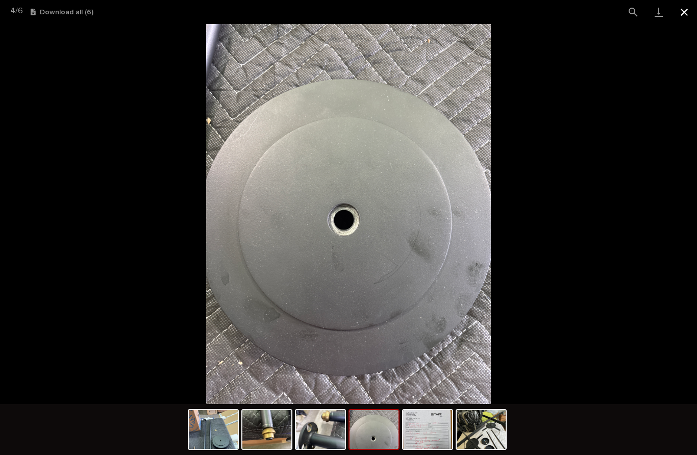
click at [686, 12] on button "Close gallery" at bounding box center [684, 12] width 26 height 24
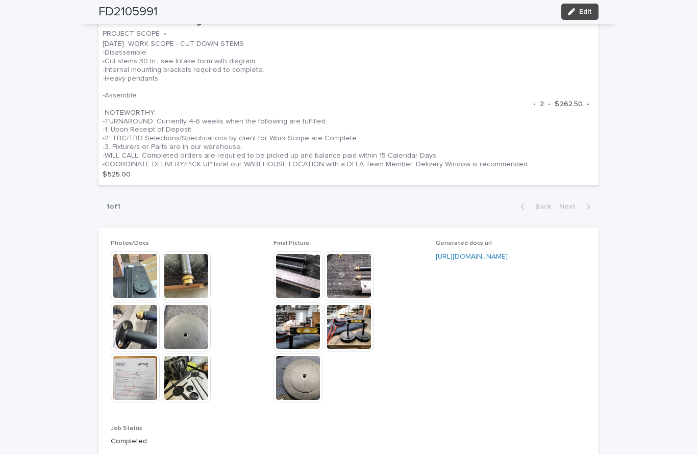
scroll to position [648, 0]
click at [355, 304] on img at bounding box center [348, 328] width 49 height 49
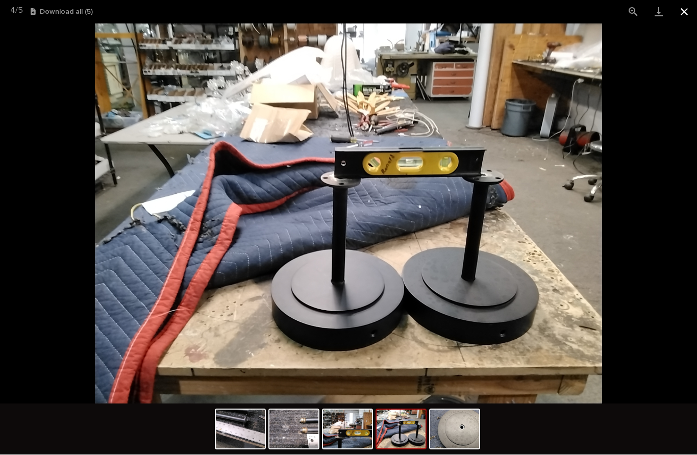
click at [683, 23] on button "Close gallery" at bounding box center [684, 12] width 26 height 24
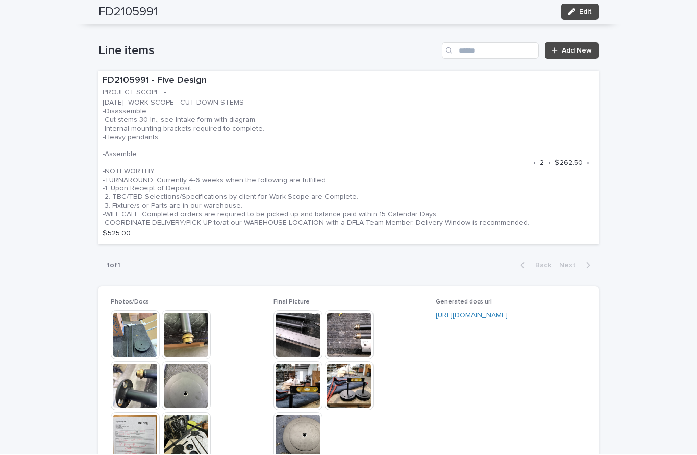
scroll to position [591, 0]
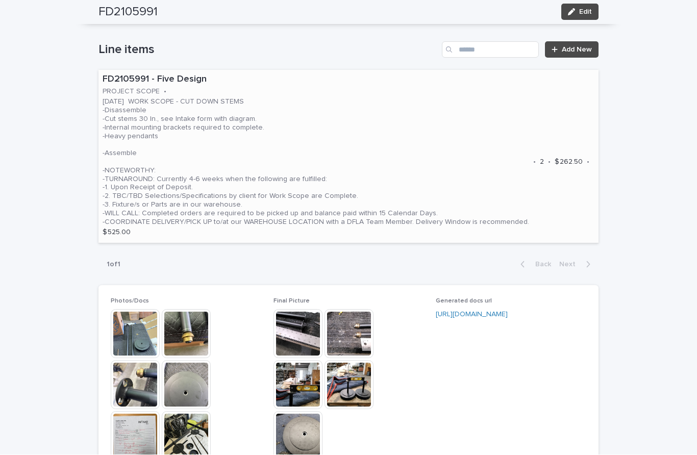
click at [529, 126] on p "06.13.25 WORK SCOPE - CUT DOWN STEMS -Disassemble -Cut stems 30 In., see Intake…" at bounding box center [316, 162] width 426 height 129
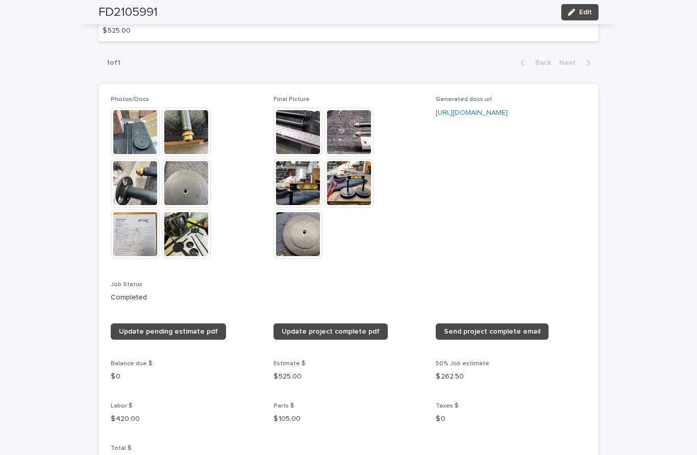
scroll to position [793, 0]
click at [128, 210] on img at bounding box center [135, 234] width 49 height 49
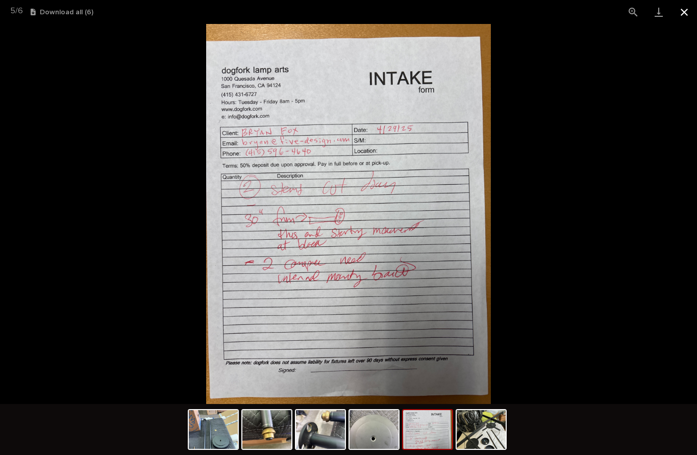
click at [686, 12] on button "Close gallery" at bounding box center [684, 12] width 26 height 24
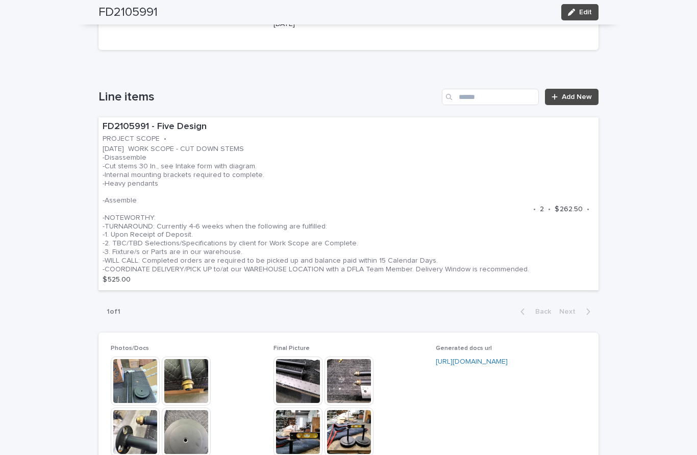
scroll to position [544, 0]
click at [343, 151] on p "06.13.25 WORK SCOPE - CUT DOWN STEMS -Disassemble -Cut stems 30 In., see Intake…" at bounding box center [316, 209] width 426 height 129
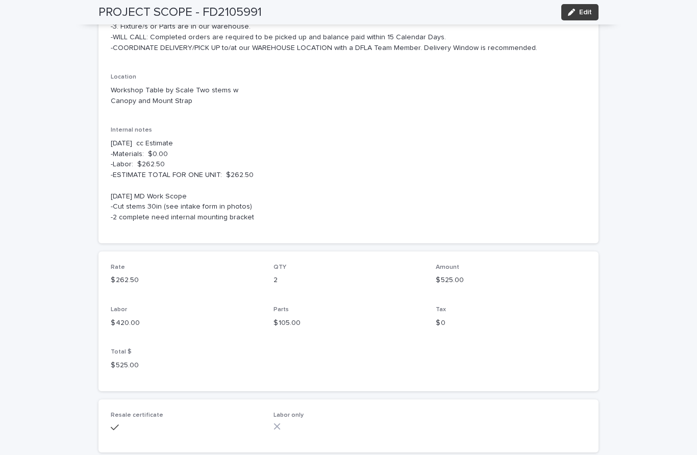
click at [579, 10] on span "Edit" at bounding box center [585, 12] width 13 height 7
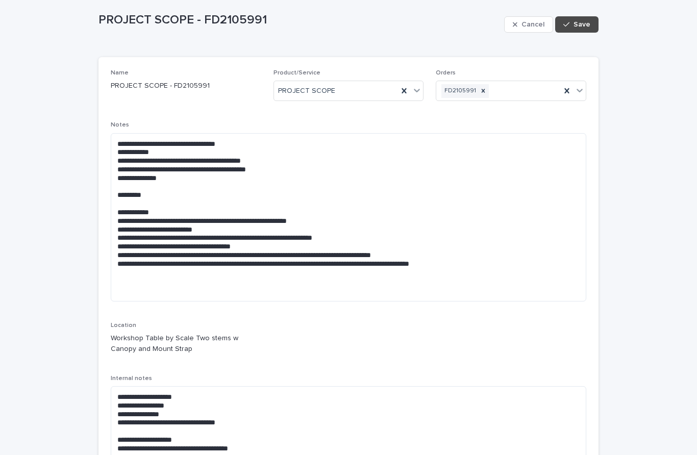
scroll to position [48, 0]
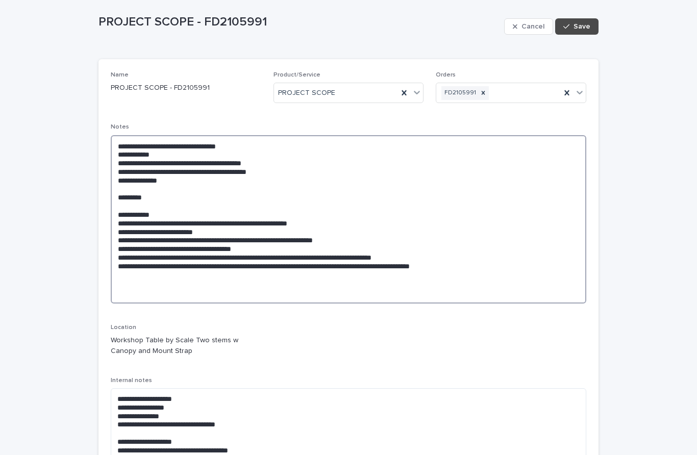
click at [114, 148] on textarea "**********" at bounding box center [348, 219] width 475 height 168
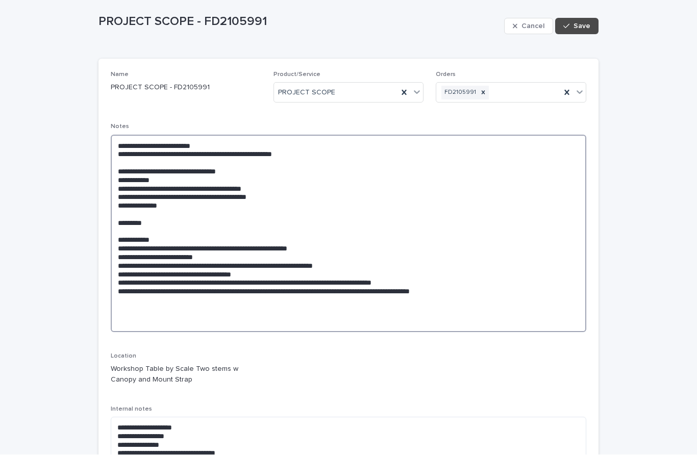
click at [292, 152] on textarea "**********" at bounding box center [348, 233] width 475 height 197
click at [354, 156] on textarea "**********" at bounding box center [348, 233] width 475 height 197
type textarea "**********"
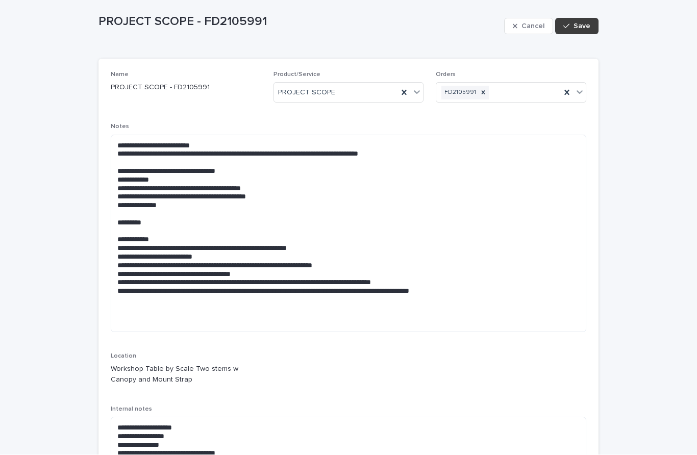
click at [578, 32] on button "Save" at bounding box center [576, 26] width 43 height 16
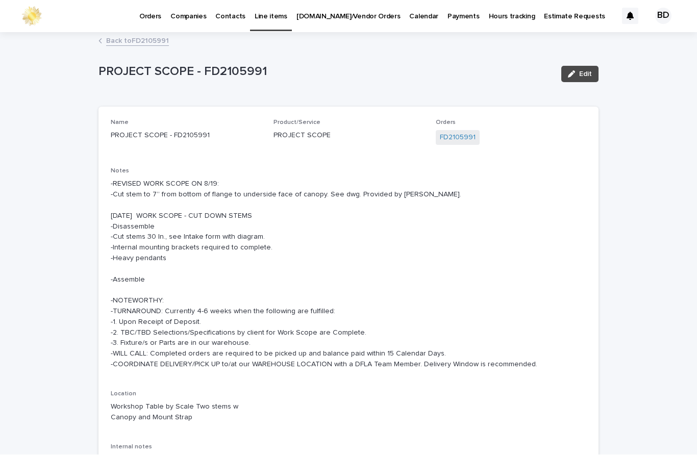
scroll to position [0, 0]
click at [577, 71] on div "button" at bounding box center [573, 74] width 11 height 7
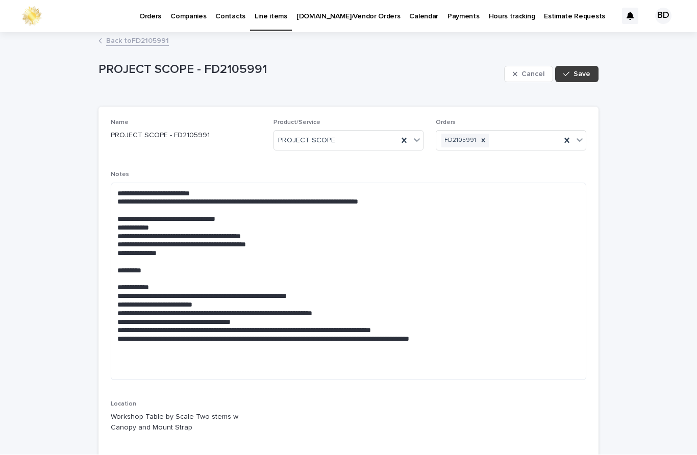
click at [576, 75] on span "Save" at bounding box center [581, 74] width 17 height 7
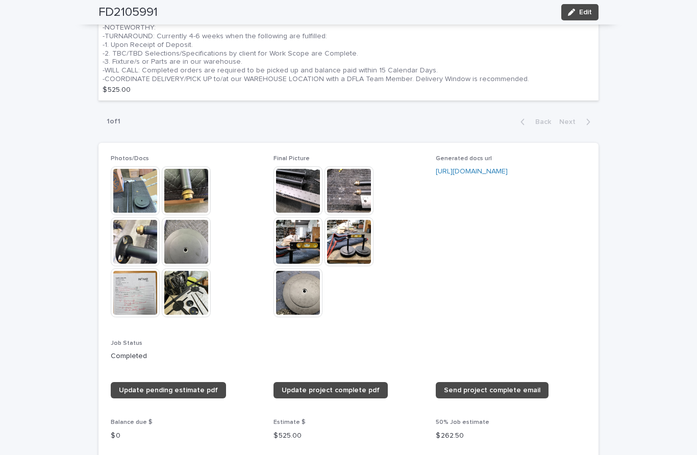
scroll to position [761, 0]
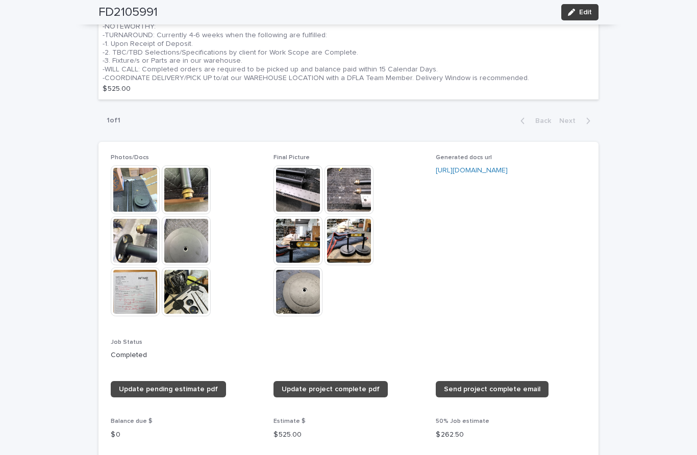
click at [592, 10] on button "Edit" at bounding box center [579, 12] width 37 height 16
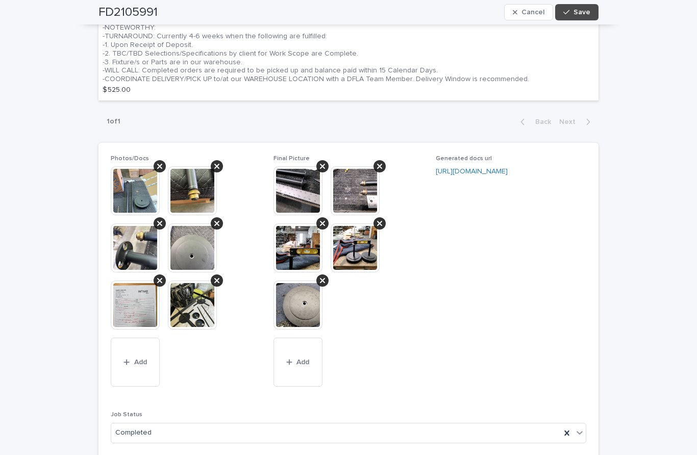
scroll to position [874, 0]
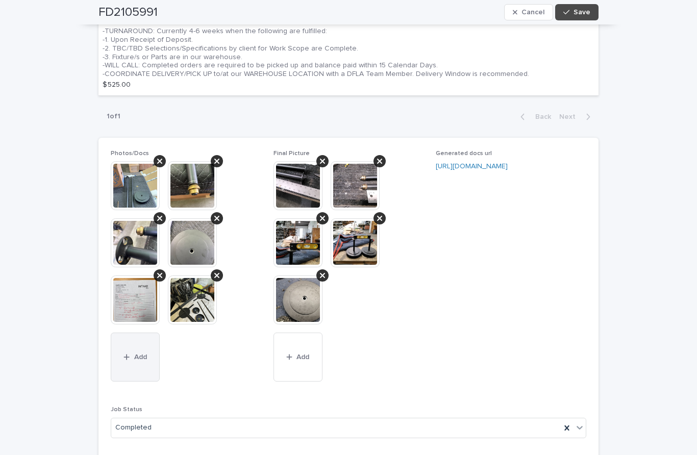
click at [135, 353] on span "Add" at bounding box center [140, 356] width 13 height 7
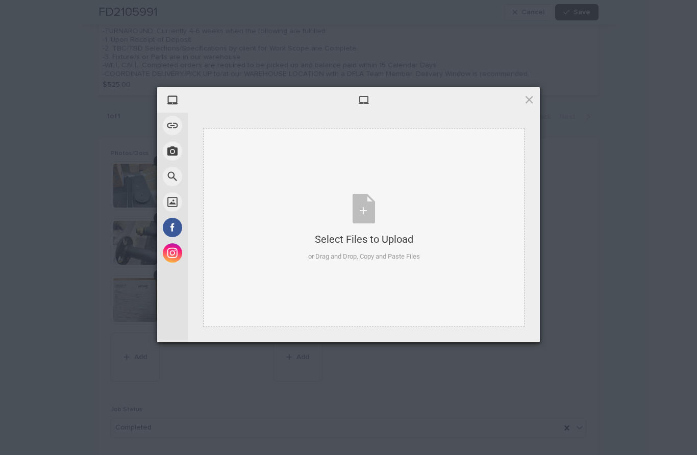
click at [398, 238] on div "Select Files to Upload" at bounding box center [364, 239] width 112 height 14
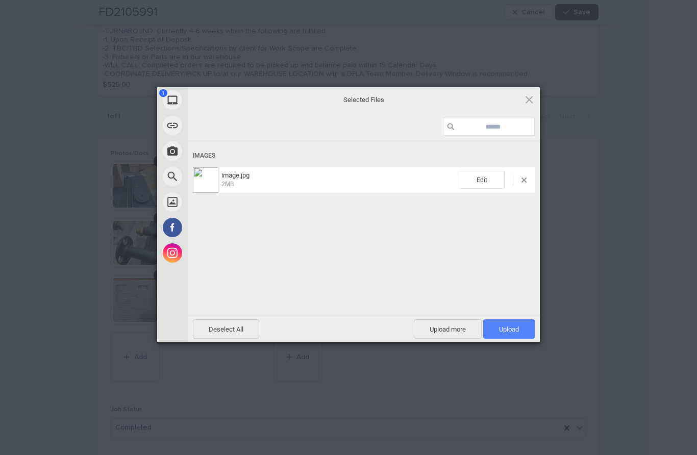
click at [512, 325] on span "Upload 1" at bounding box center [509, 329] width 20 height 8
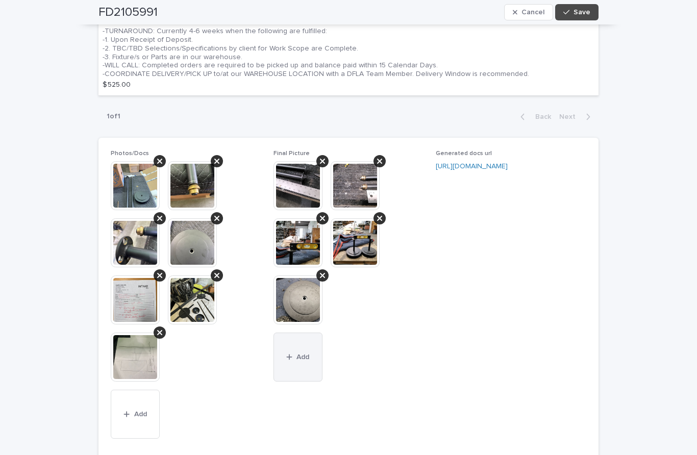
click at [294, 336] on button "Add" at bounding box center [297, 357] width 49 height 49
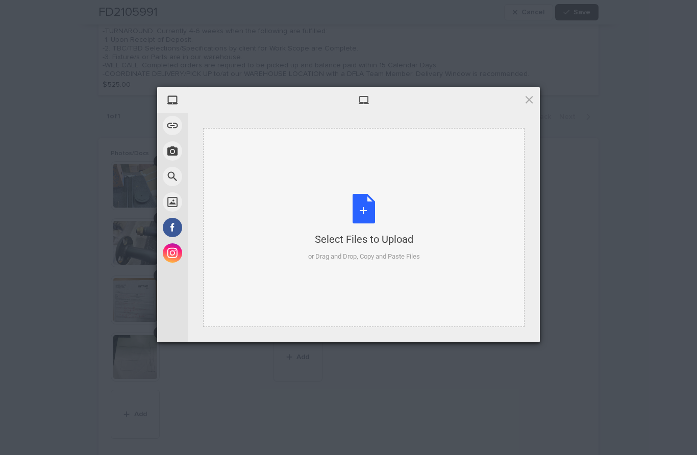
click at [356, 226] on div "Select Files to Upload or Drag and Drop, Copy and Paste Files" at bounding box center [364, 228] width 112 height 68
click at [369, 209] on div "Select Files to Upload or Drag and Drop, Copy and Paste Files" at bounding box center [364, 228] width 112 height 68
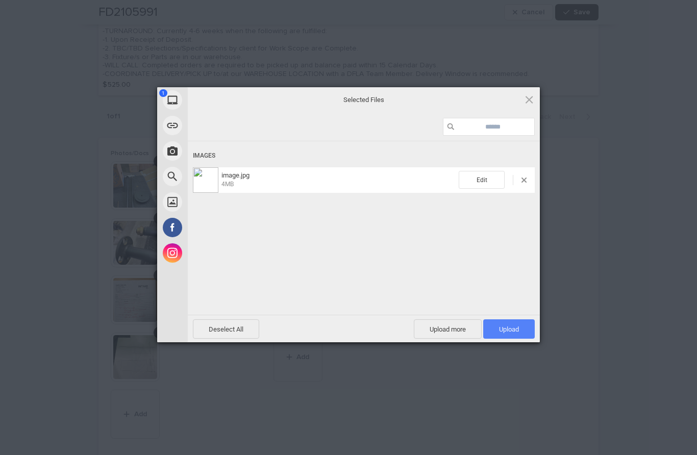
click at [512, 336] on span "Upload 1" at bounding box center [509, 328] width 52 height 19
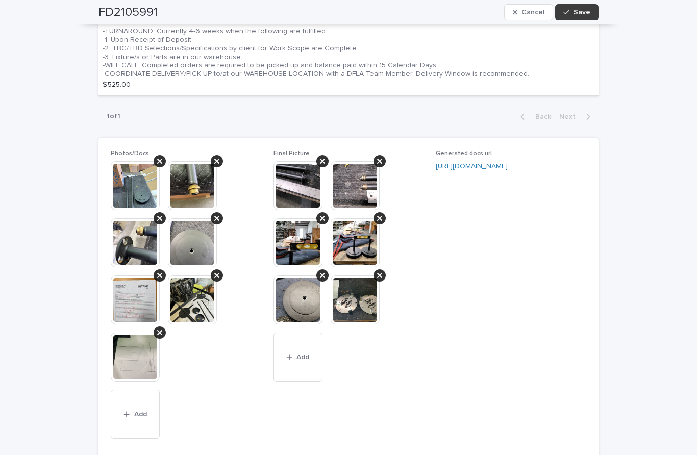
click at [587, 14] on span "Save" at bounding box center [581, 12] width 17 height 7
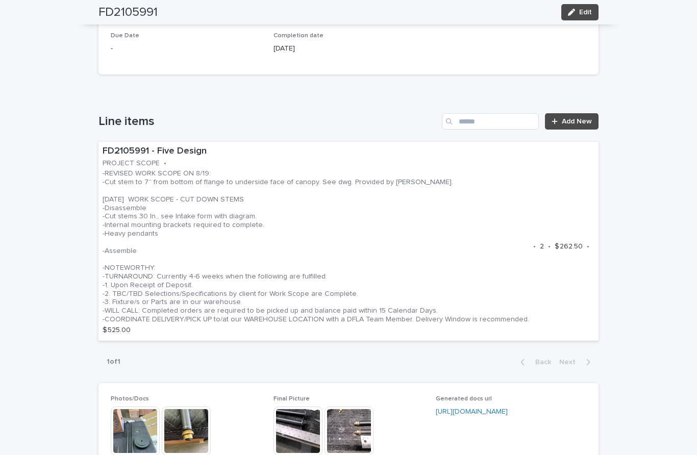
scroll to position [520, 0]
click at [482, 169] on p "-REVISED WORK SCOPE ON 8/19: -Cut stem to 7” from bottom of flange to underside…" at bounding box center [316, 246] width 426 height 154
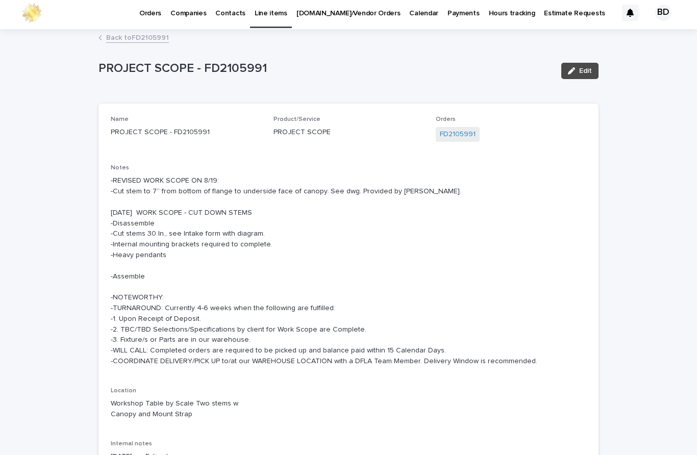
scroll to position [4, 0]
click at [422, 192] on p "-REVISED WORK SCOPE ON 8/19: -Cut stem to 7” from bottom of flange to underside…" at bounding box center [348, 270] width 475 height 191
click at [585, 70] on span "Edit" at bounding box center [585, 70] width 13 height 7
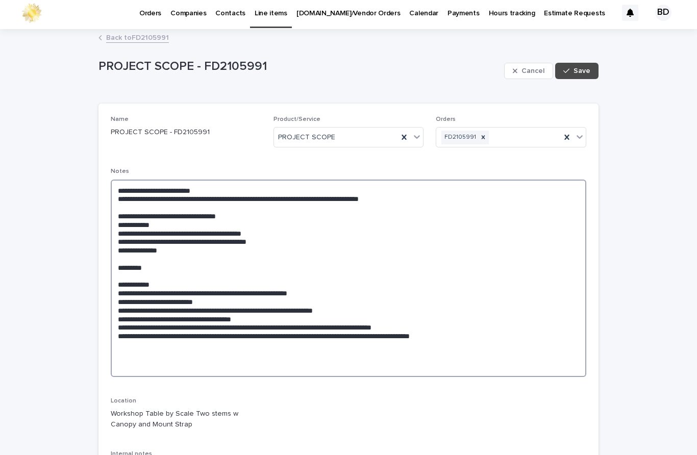
click at [469, 204] on textarea "**********" at bounding box center [348, 278] width 475 height 197
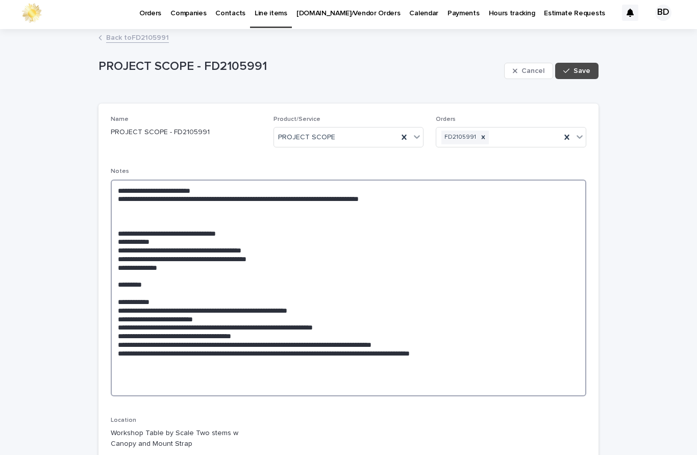
click at [454, 205] on textarea "**********" at bounding box center [348, 288] width 475 height 217
type textarea "**********"
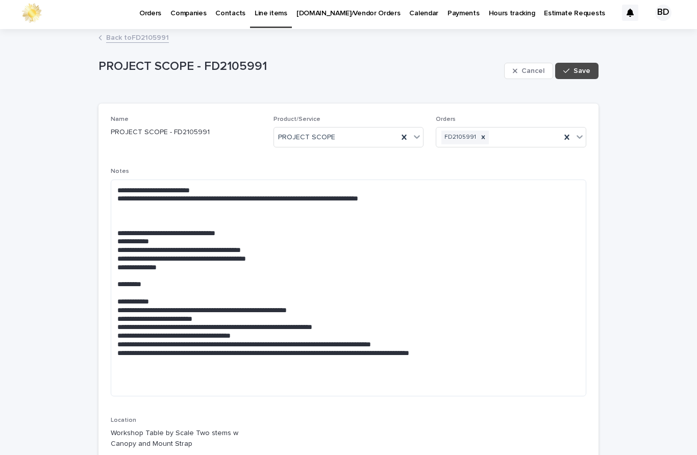
click at [72, 272] on div "**********" at bounding box center [348, 450] width 697 height 840
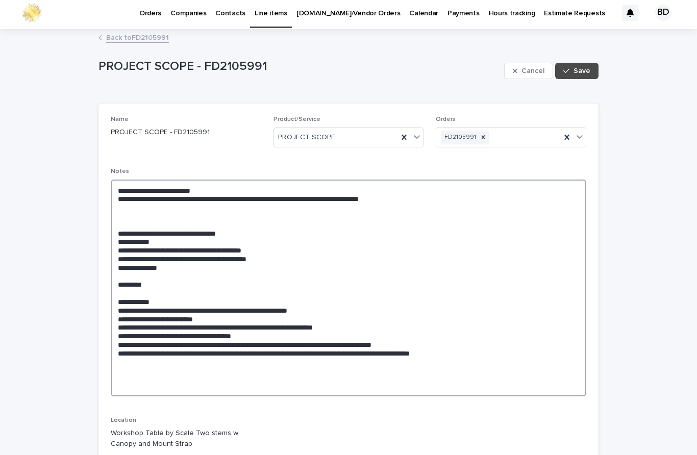
click at [127, 189] on textarea "**********" at bounding box center [348, 288] width 475 height 217
click at [140, 190] on textarea "**********" at bounding box center [348, 288] width 475 height 217
click at [131, 191] on textarea "**********" at bounding box center [348, 288] width 475 height 217
click at [128, 194] on textarea "**********" at bounding box center [348, 288] width 475 height 217
click at [131, 198] on textarea "**********" at bounding box center [348, 288] width 475 height 217
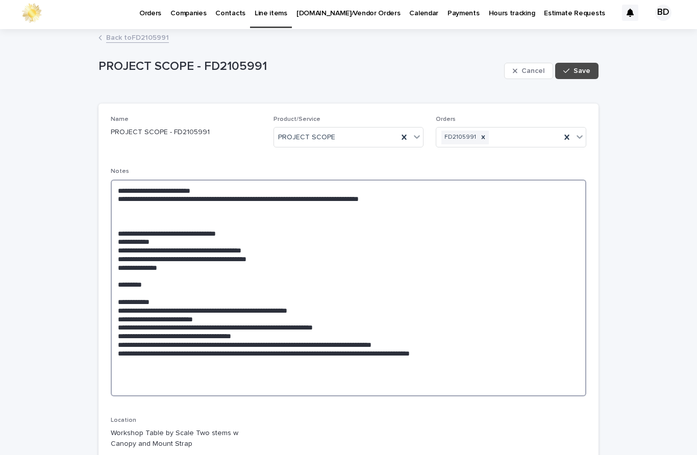
click at [188, 204] on textarea "**********" at bounding box center [348, 288] width 475 height 217
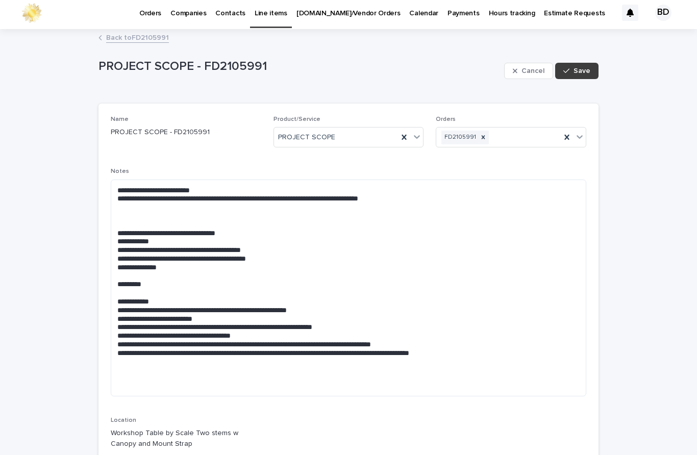
click at [585, 71] on span "Save" at bounding box center [581, 70] width 17 height 7
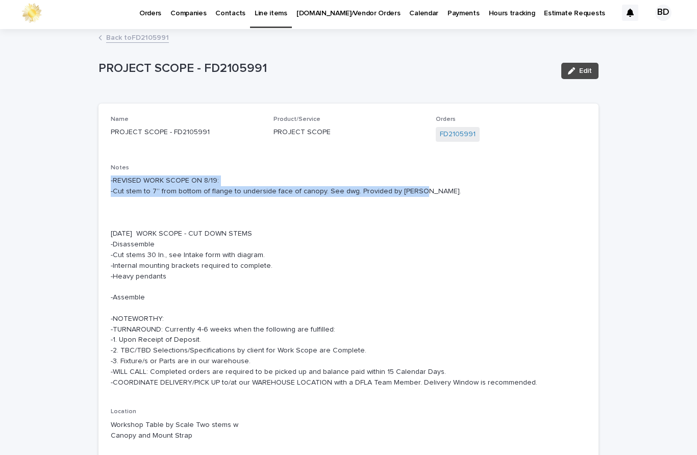
click at [634, 233] on div "Loading... Saving… Loading... Saving… PROJECT SCOPE - FD2105991 Edit PROJECT SC…" at bounding box center [348, 438] width 697 height 816
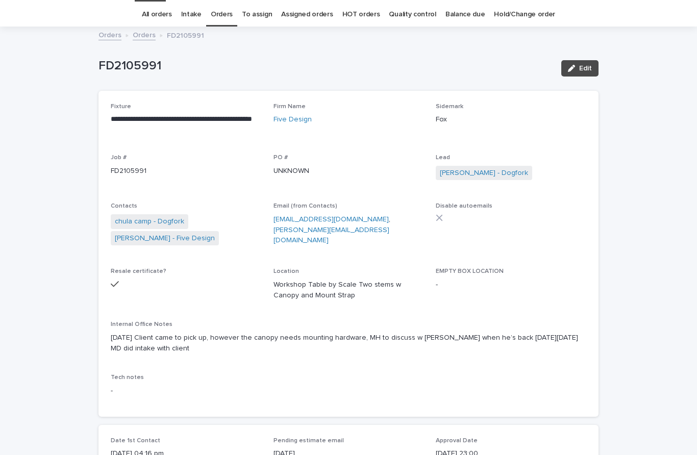
scroll to position [33, 0]
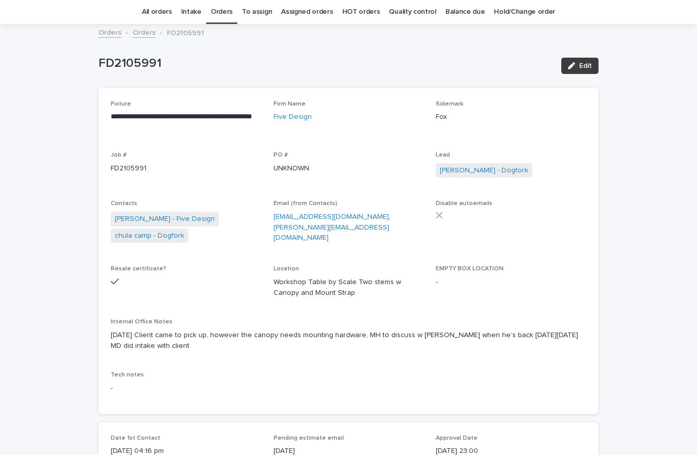
click at [591, 69] on button "Edit" at bounding box center [579, 66] width 37 height 16
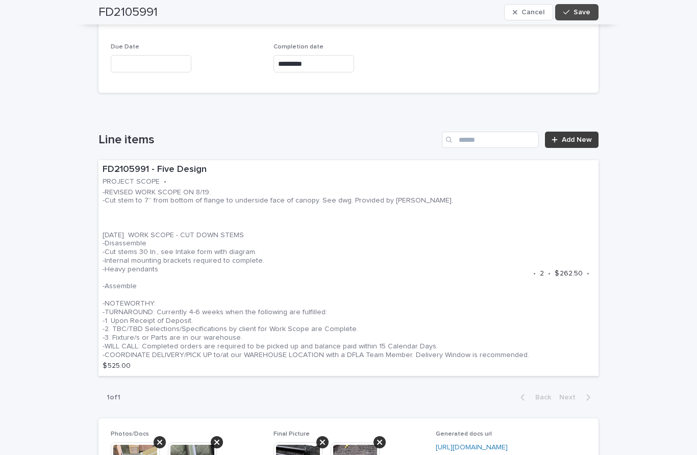
click at [579, 143] on span "Add New" at bounding box center [577, 139] width 30 height 7
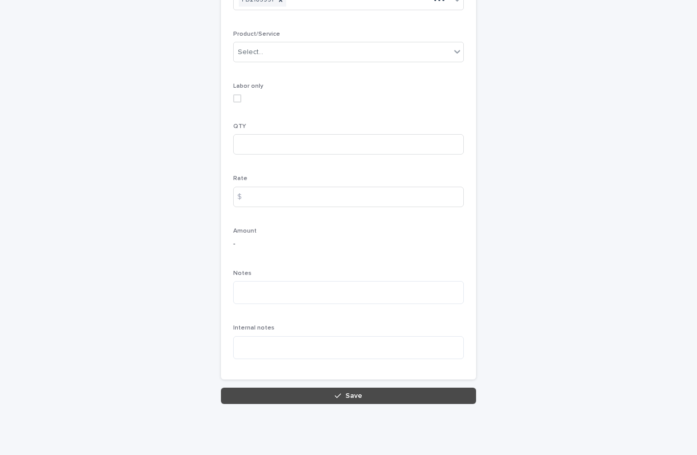
scroll to position [79, 0]
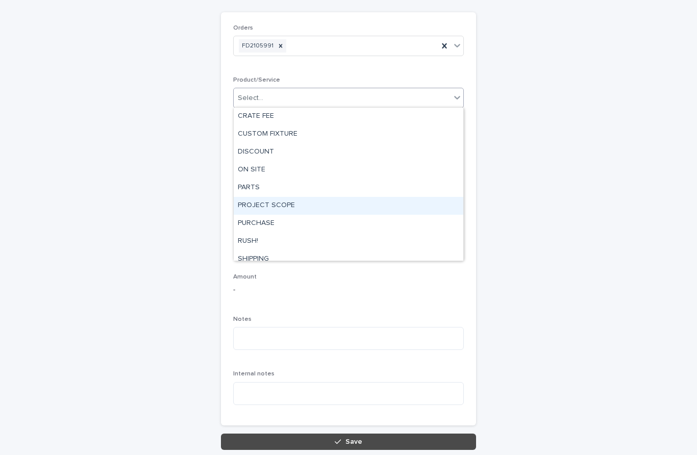
click at [293, 206] on div "PROJECT SCOPE" at bounding box center [349, 206] width 230 height 18
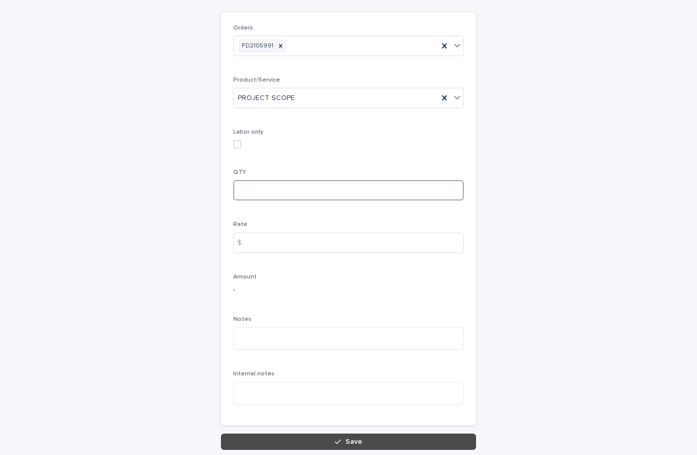
click at [281, 181] on input at bounding box center [348, 190] width 231 height 20
type input "*"
click at [271, 328] on textarea at bounding box center [348, 338] width 231 height 23
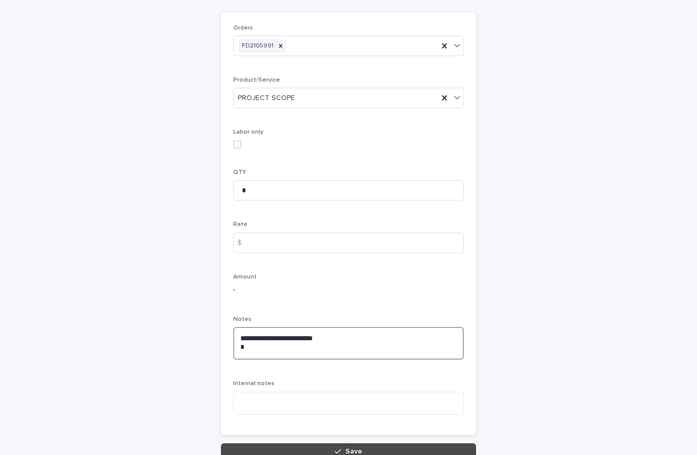
paste textarea "**********"
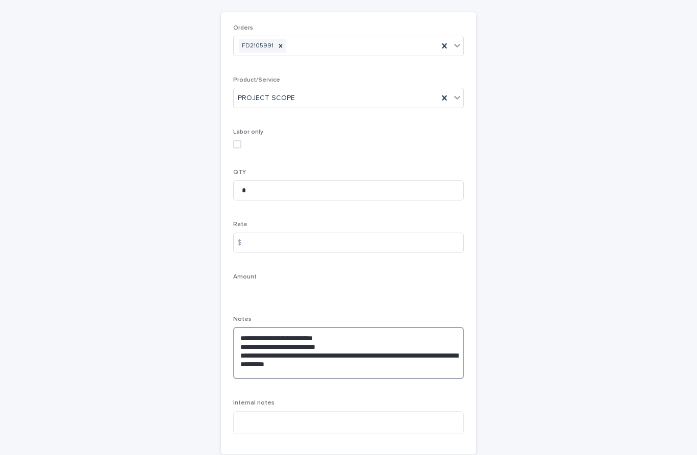
click at [369, 343] on textarea "**********" at bounding box center [348, 353] width 231 height 52
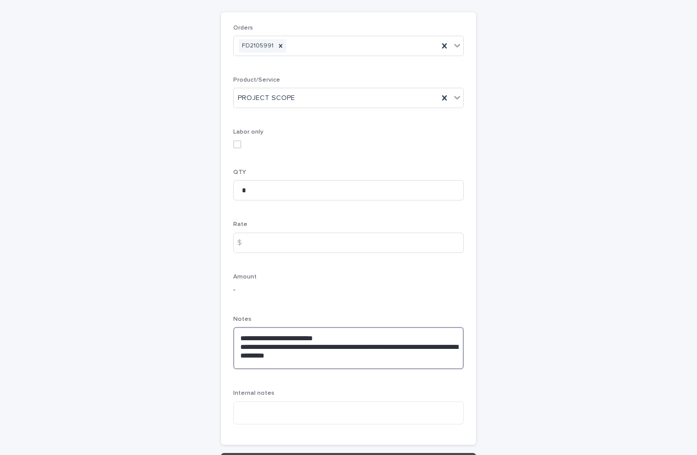
click at [379, 361] on textarea "**********" at bounding box center [348, 348] width 231 height 42
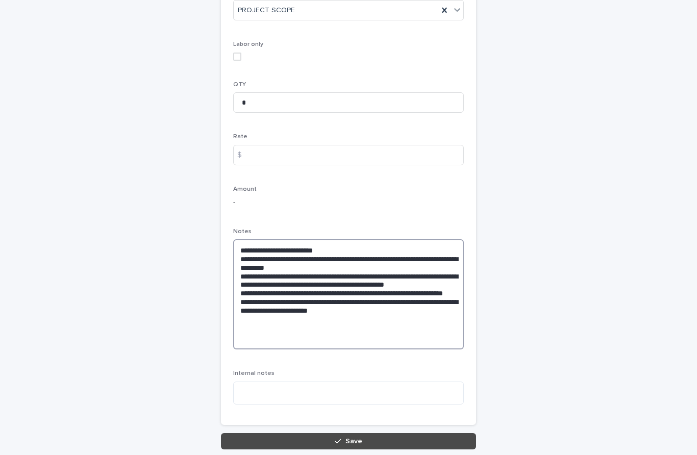
scroll to position [166, 0]
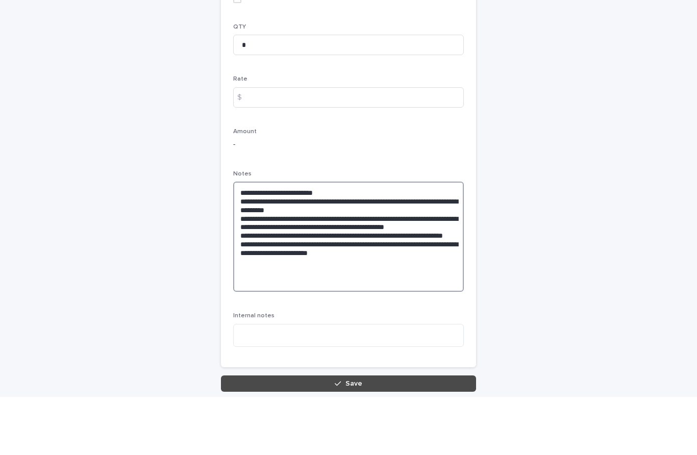
type textarea "**********"
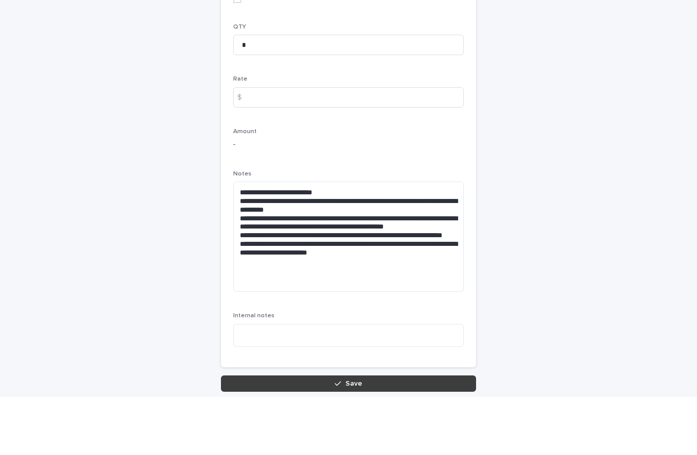
click at [356, 434] on button "Save" at bounding box center [348, 442] width 255 height 16
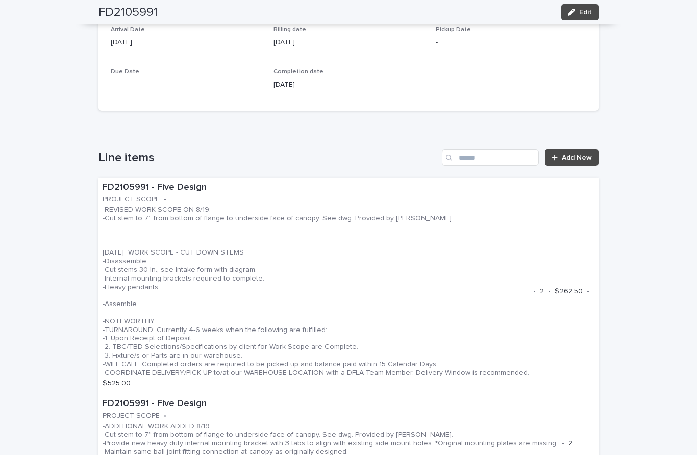
scroll to position [466, 0]
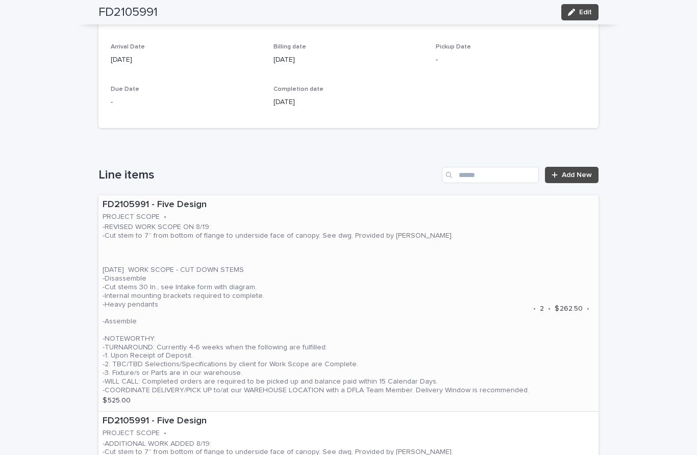
click at [423, 264] on p "-REVISED WORK SCOPE ON 8/19: -Cut stem to 7” from bottom of flange to underside…" at bounding box center [316, 308] width 426 height 171
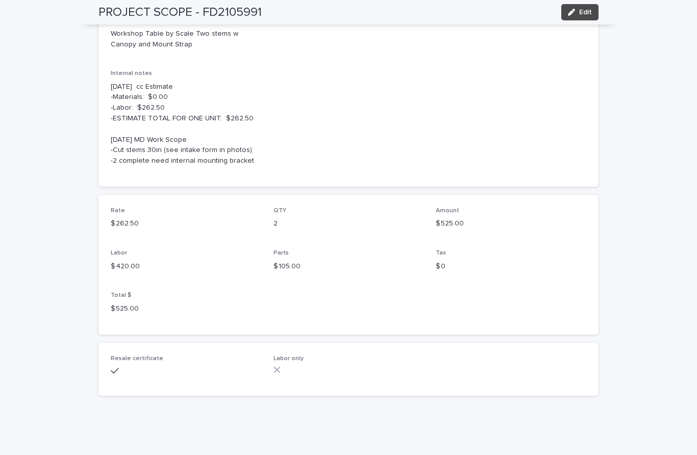
scroll to position [336, 0]
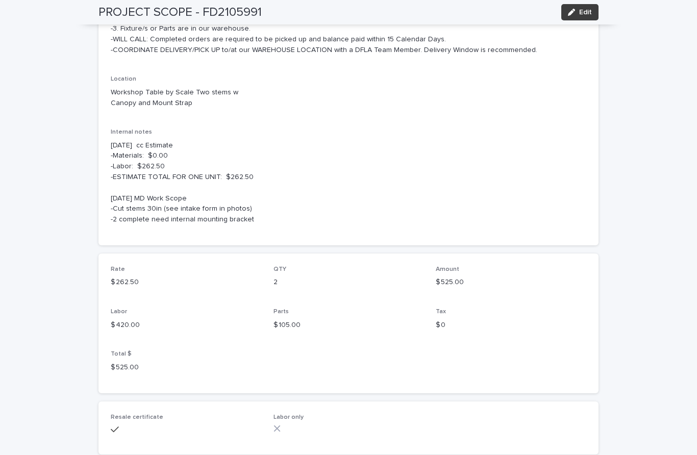
click at [586, 14] on span "Edit" at bounding box center [585, 12] width 13 height 7
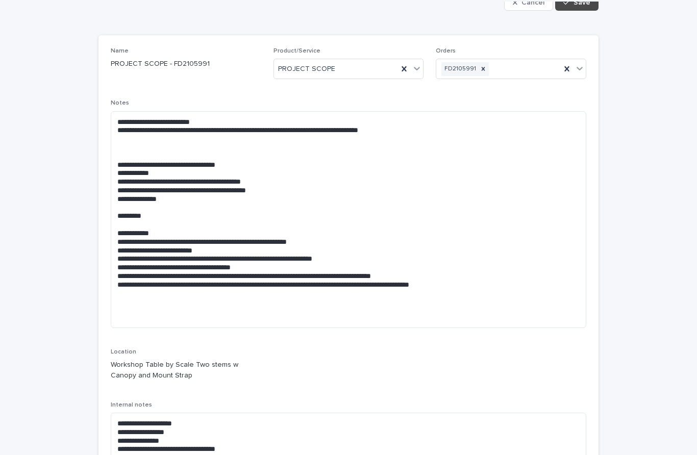
scroll to position [72, 0]
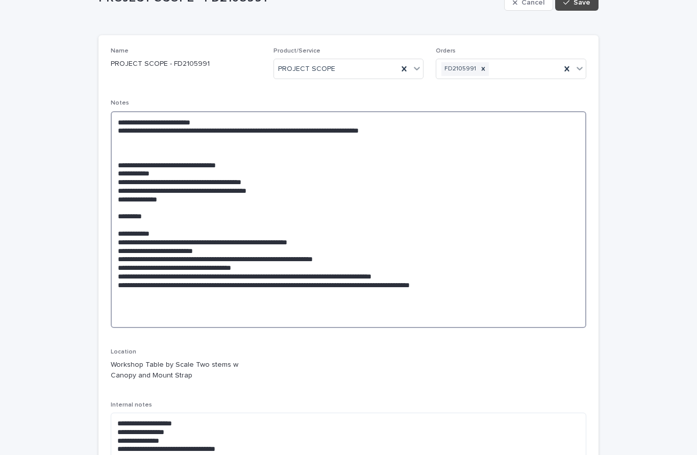
click at [479, 131] on textarea "**********" at bounding box center [348, 219] width 475 height 217
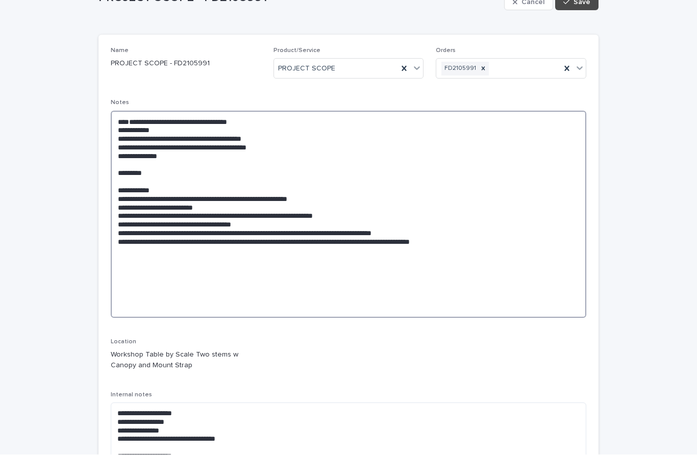
click at [157, 142] on textarea "**********" at bounding box center [348, 214] width 475 height 207
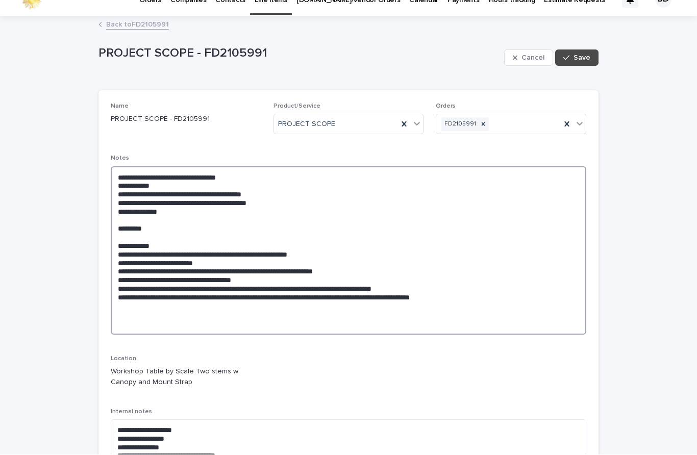
scroll to position [16, 0]
type textarea "**********"
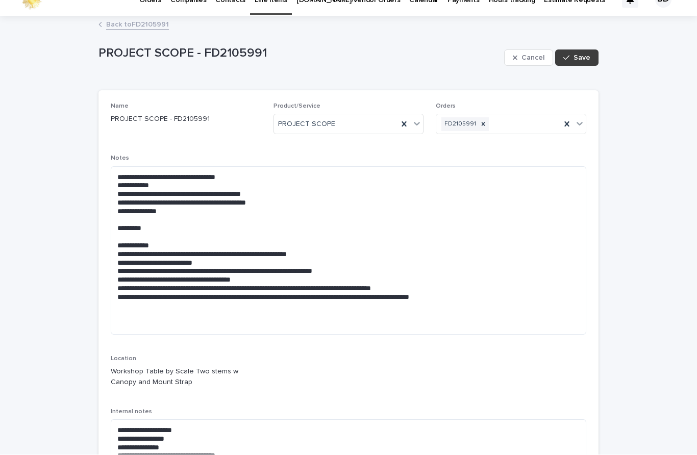
click at [584, 59] on span "Save" at bounding box center [581, 58] width 17 height 7
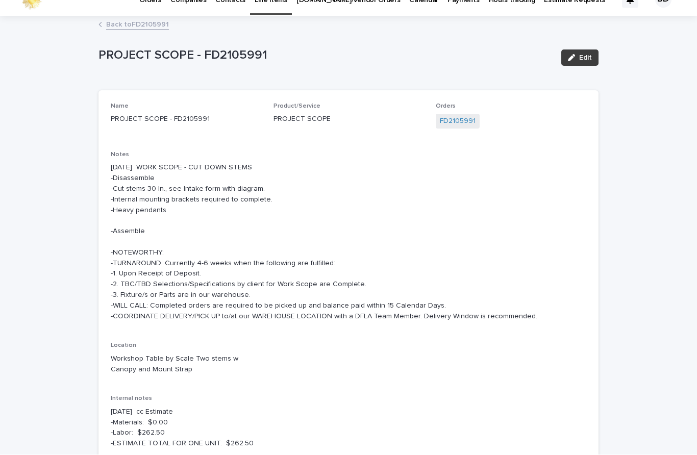
click at [583, 63] on button "Edit" at bounding box center [579, 58] width 37 height 16
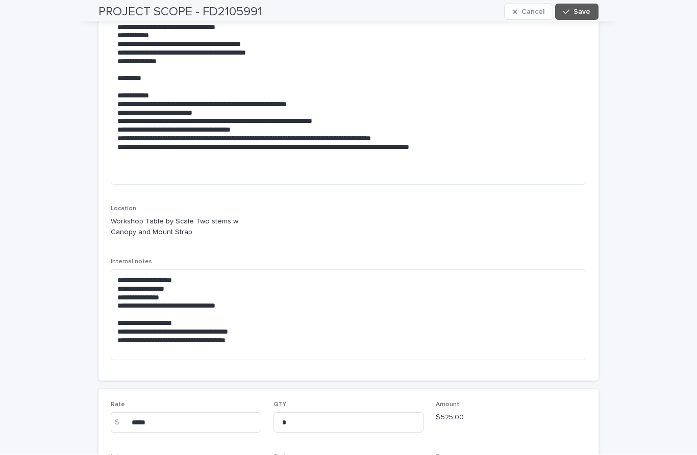
scroll to position [166, 0]
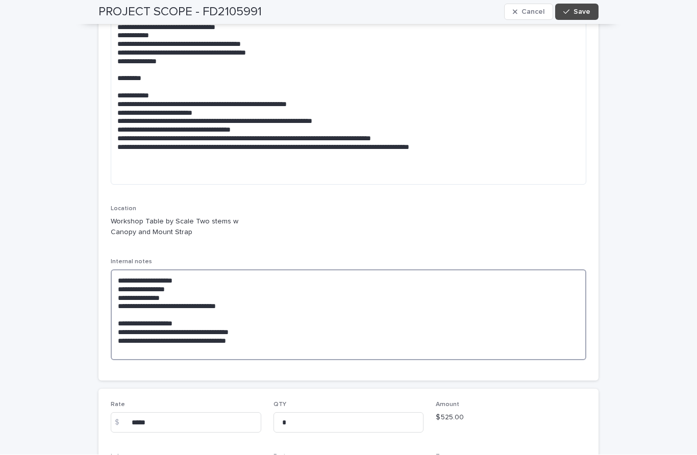
click at [115, 280] on textarea "**********" at bounding box center [348, 315] width 475 height 91
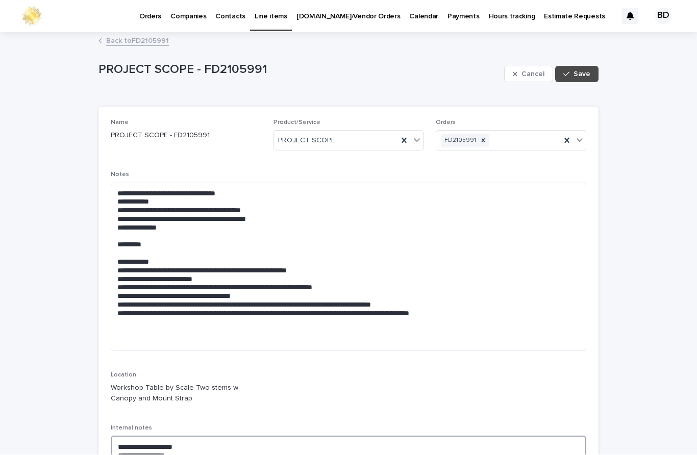
scroll to position [0, 0]
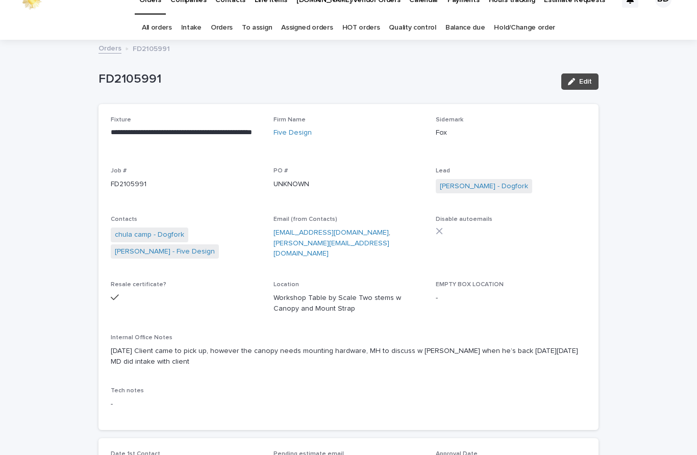
scroll to position [18, 0]
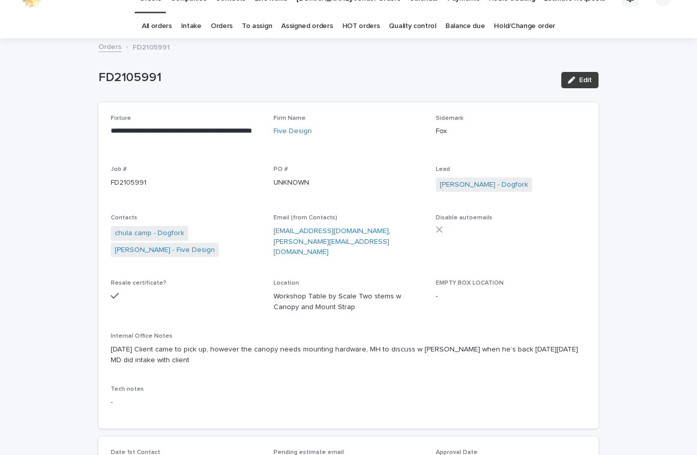
click at [589, 81] on span "Edit" at bounding box center [585, 80] width 13 height 7
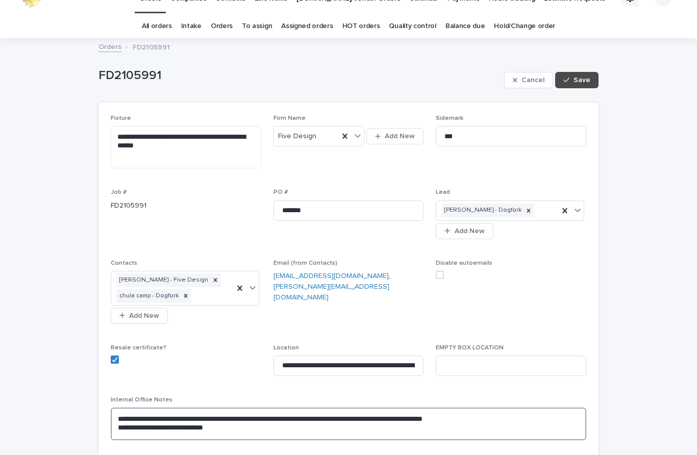
click at [117, 412] on textarea "**********" at bounding box center [348, 424] width 475 height 33
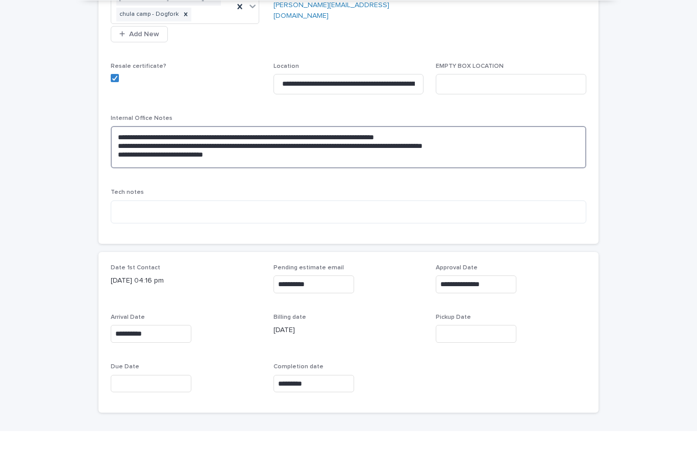
scroll to position [276, 0]
click at [445, 150] on textarea "**********" at bounding box center [348, 171] width 475 height 42
click at [490, 150] on textarea "**********" at bounding box center [348, 171] width 475 height 42
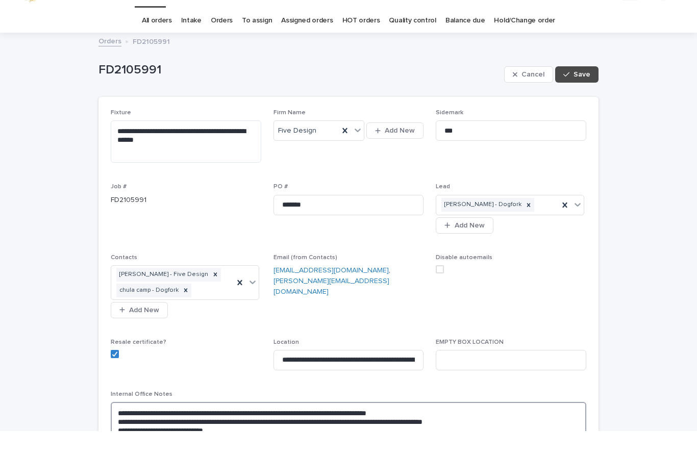
scroll to position [0, 0]
type textarea "**********"
click at [586, 95] on span "Save" at bounding box center [581, 98] width 17 height 7
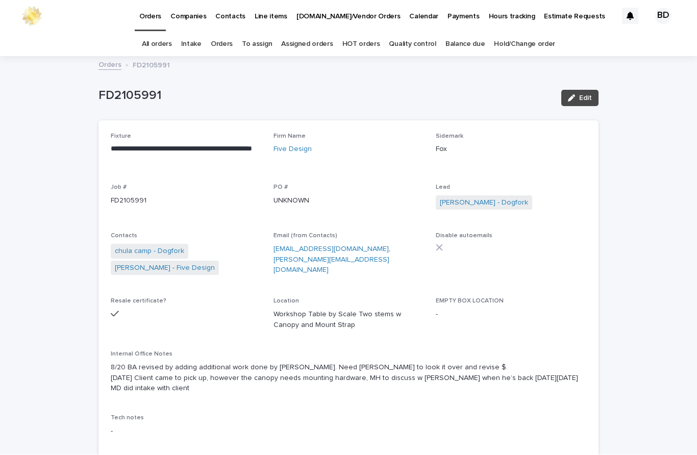
click at [439, 361] on div "8/20 BA revised by adding additional work done by Ronald. Need Mike to look it …" at bounding box center [348, 378] width 475 height 34
click at [433, 363] on p "8/20 BA revised by adding additional work done by Ronald. Need Mike to look it …" at bounding box center [348, 379] width 475 height 32
click at [588, 92] on button "Edit" at bounding box center [579, 98] width 37 height 16
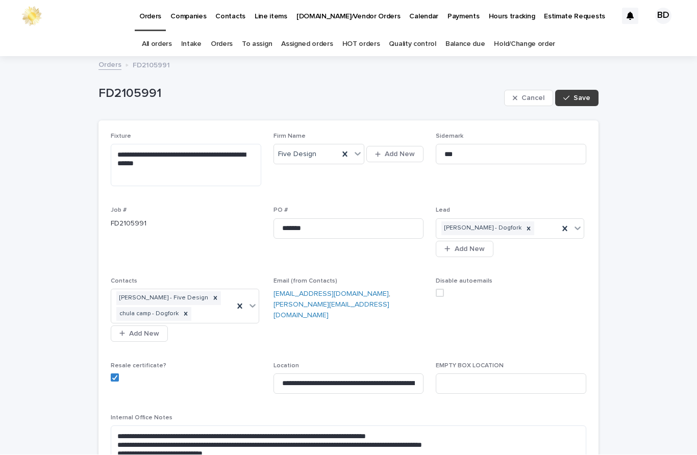
click at [590, 98] on span "Save" at bounding box center [581, 98] width 17 height 7
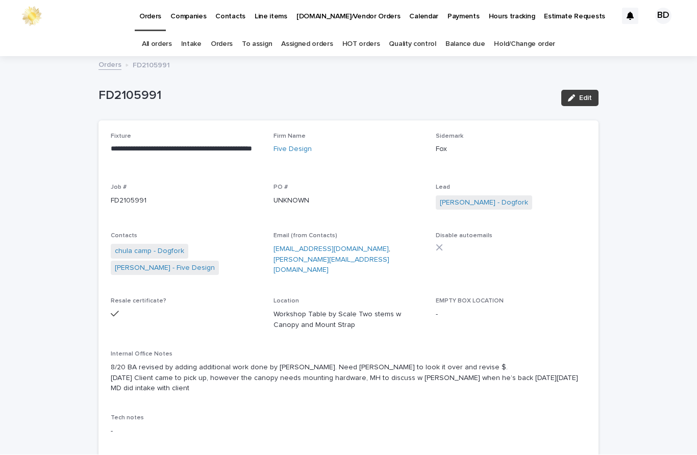
click at [594, 99] on button "Edit" at bounding box center [579, 98] width 37 height 16
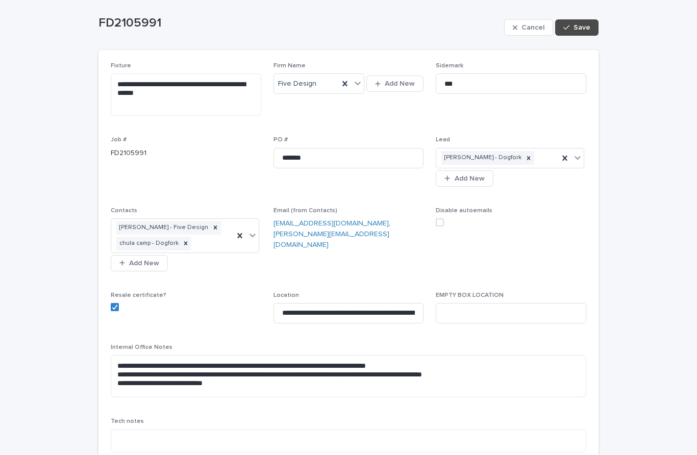
scroll to position [70, 0]
click at [491, 366] on textarea "**********" at bounding box center [348, 377] width 475 height 42
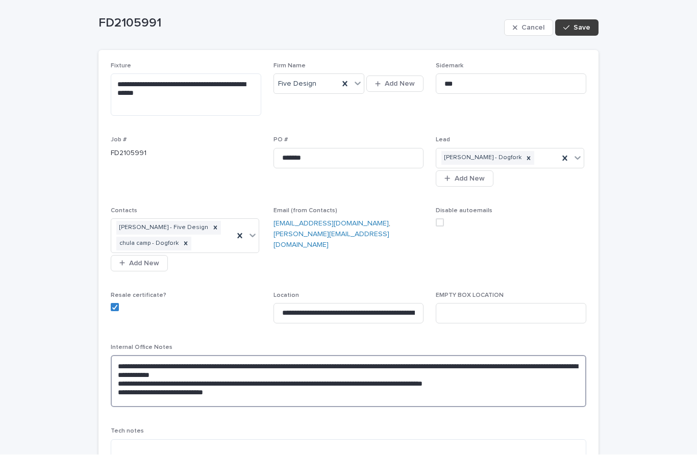
type textarea "**********"
click at [581, 28] on span "Save" at bounding box center [581, 27] width 17 height 7
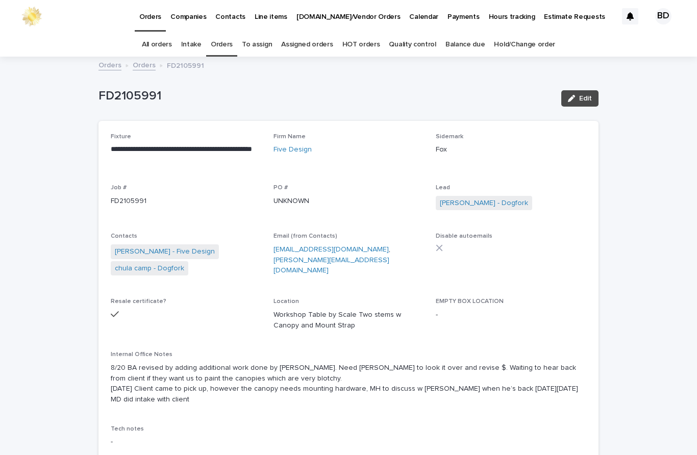
scroll to position [0, 0]
click at [402, 42] on link "Quality control" at bounding box center [412, 45] width 47 height 24
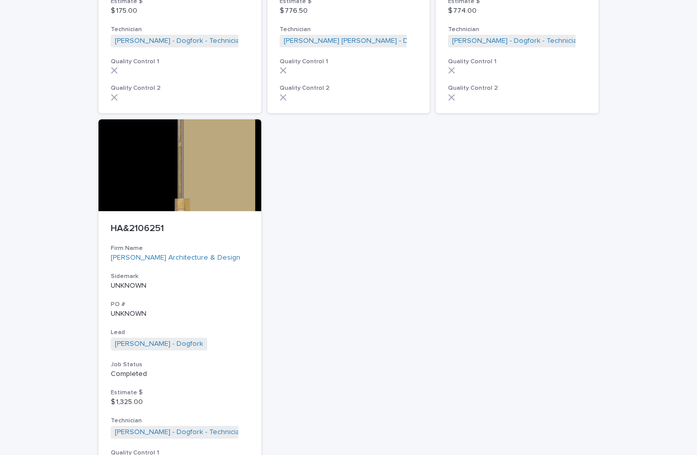
scroll to position [2822, 0]
click at [137, 224] on p "HA&2106251" at bounding box center [180, 229] width 138 height 11
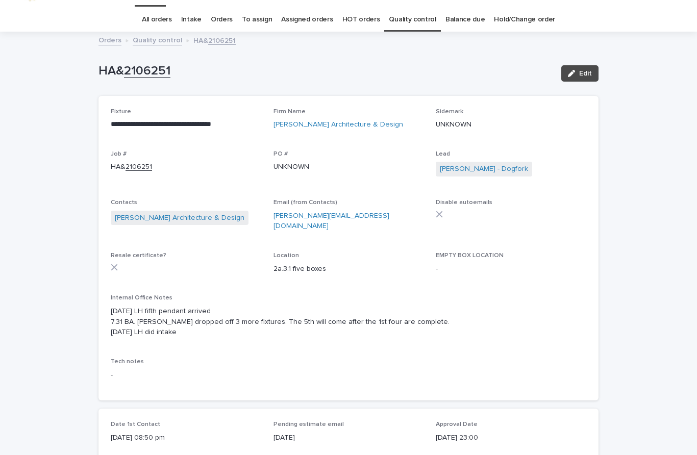
scroll to position [25, 0]
click at [589, 70] on span "Edit" at bounding box center [585, 73] width 13 height 7
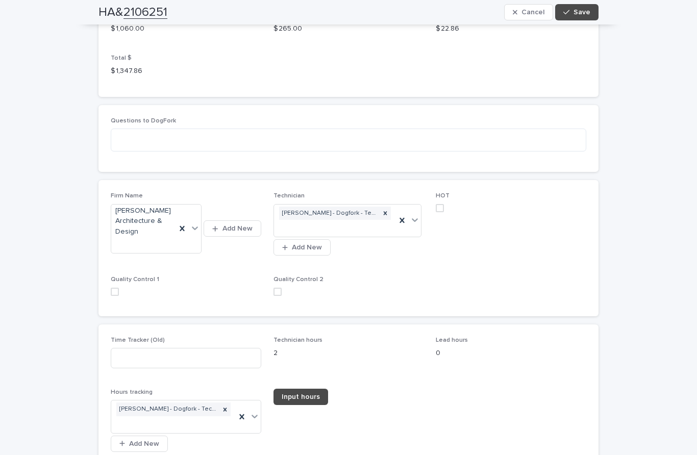
scroll to position [1312, 0]
click at [277, 288] on span at bounding box center [277, 292] width 8 height 8
click at [109, 240] on div "Firm Name Haller Architecture & Design Add New Technician Ronald Orellana - Dog…" at bounding box center [348, 248] width 500 height 136
click at [111, 288] on span at bounding box center [115, 292] width 8 height 8
click at [581, 17] on button "Save" at bounding box center [576, 12] width 43 height 16
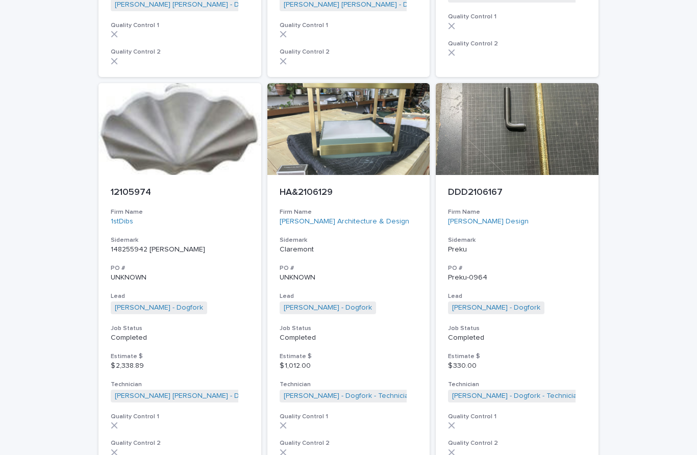
scroll to position [2077, 0]
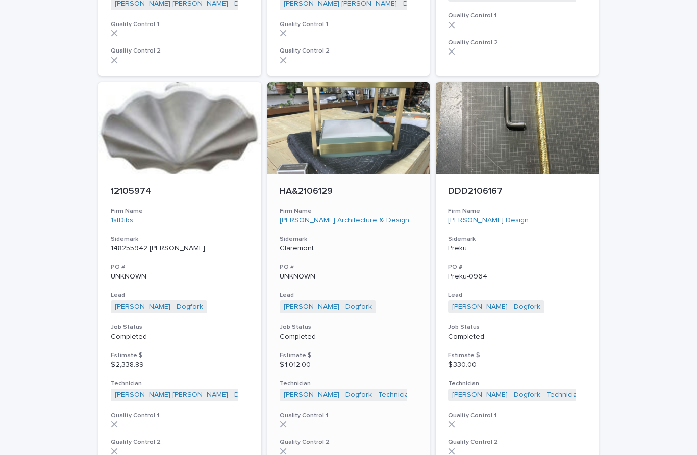
click at [317, 186] on p "HA&2106129" at bounding box center [349, 191] width 138 height 11
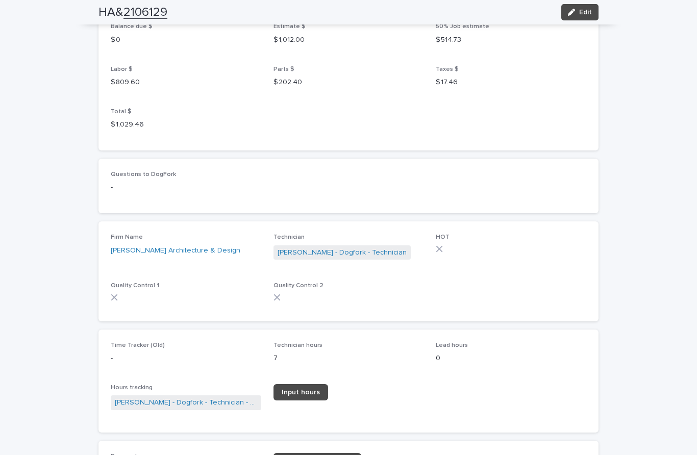
scroll to position [1304, 0]
click at [584, 12] on span "Edit" at bounding box center [585, 12] width 13 height 7
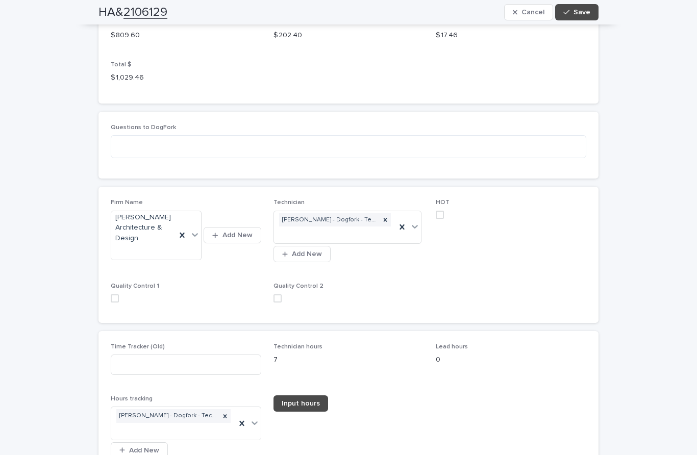
scroll to position [1575, 0]
click at [273, 294] on span at bounding box center [277, 298] width 8 height 8
click at [115, 294] on span at bounding box center [115, 298] width 8 height 8
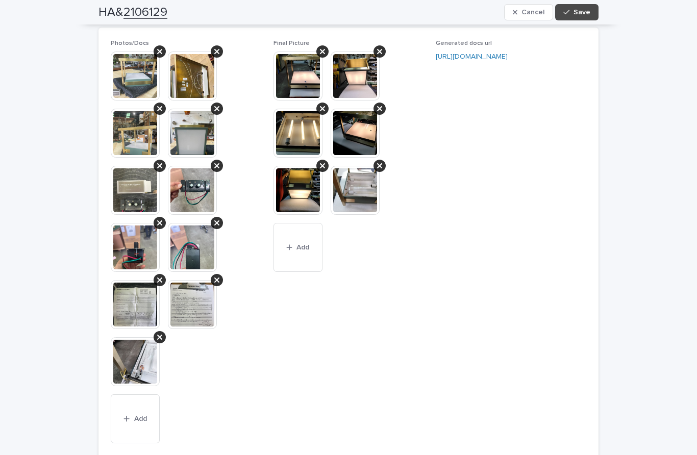
scroll to position [995, 0]
click at [296, 52] on img at bounding box center [297, 76] width 49 height 49
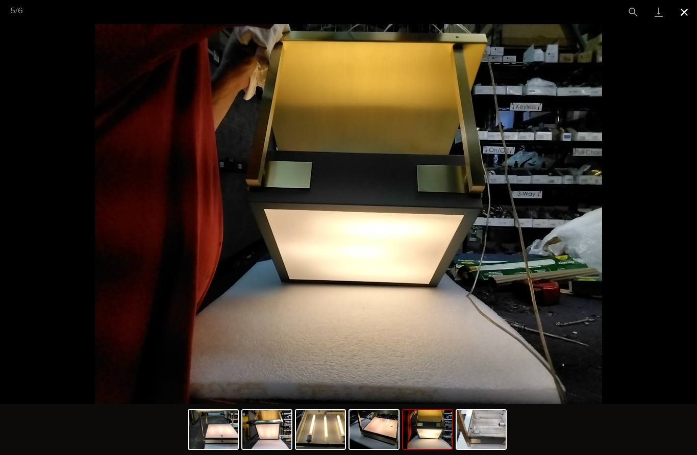
click at [678, 8] on button "Close gallery" at bounding box center [684, 12] width 26 height 24
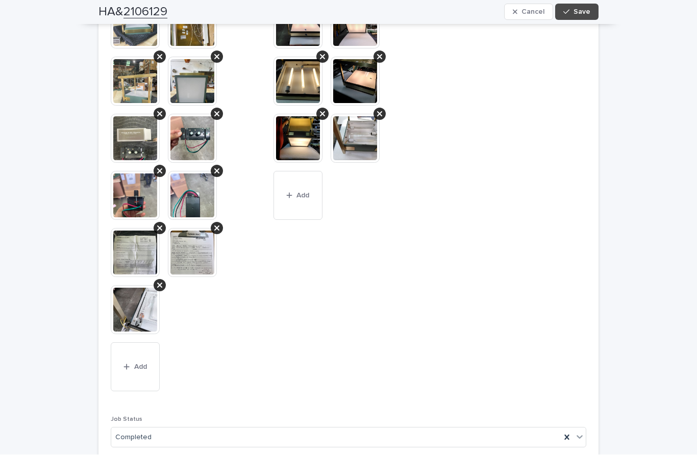
scroll to position [1028, 0]
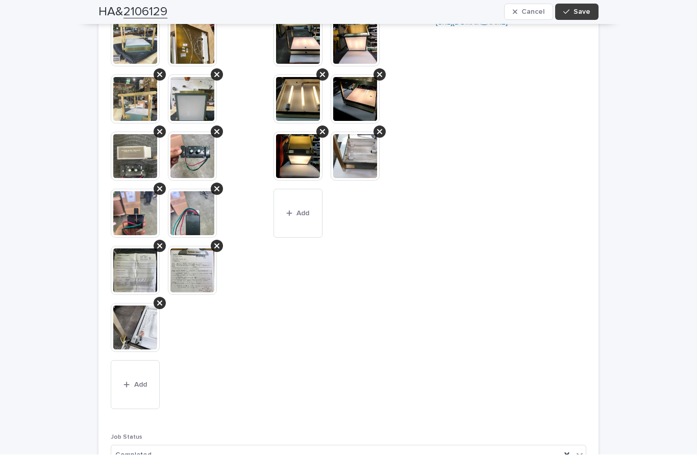
click at [581, 12] on span "Save" at bounding box center [581, 12] width 17 height 7
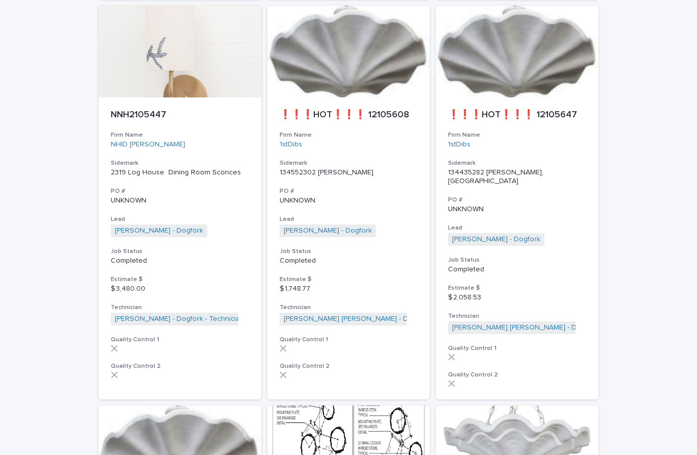
scroll to position [904, 0]
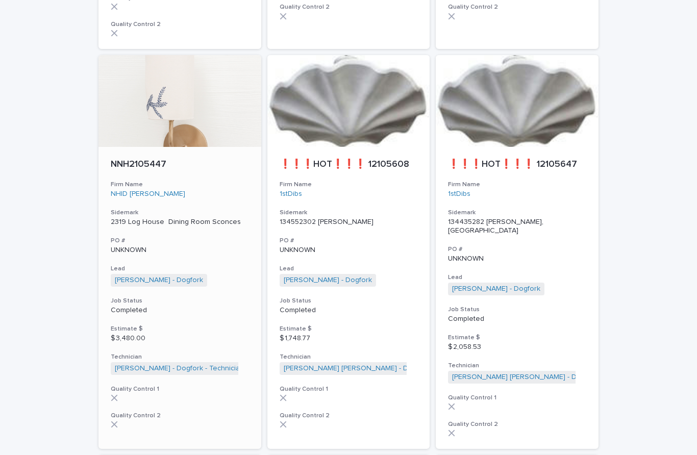
click at [142, 159] on p "NNH2105447" at bounding box center [180, 164] width 138 height 11
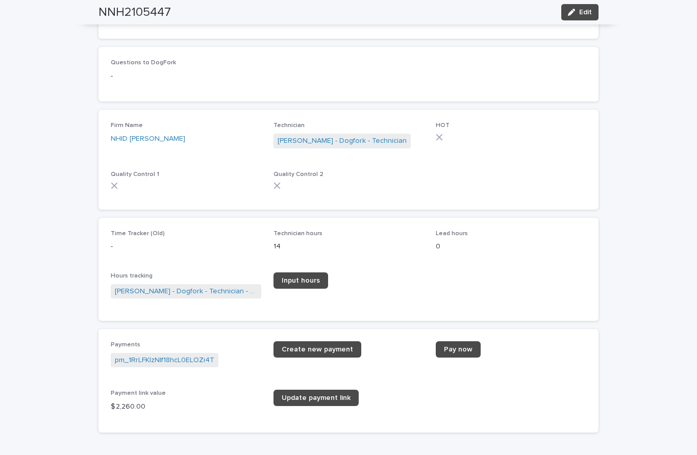
scroll to position [1314, 0]
click at [588, 12] on span "Edit" at bounding box center [585, 12] width 13 height 7
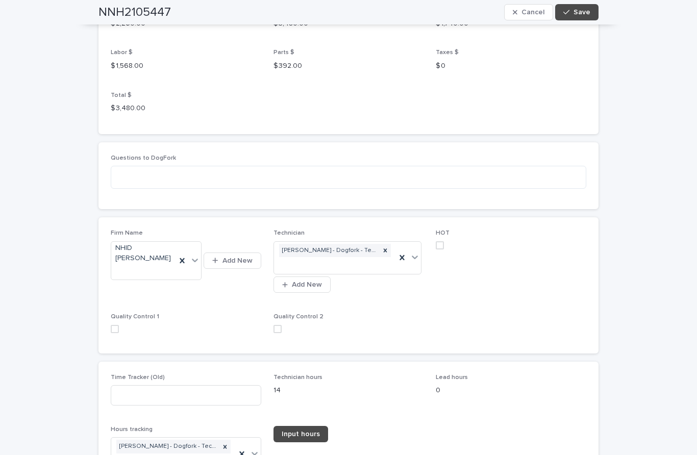
scroll to position [1453, 0]
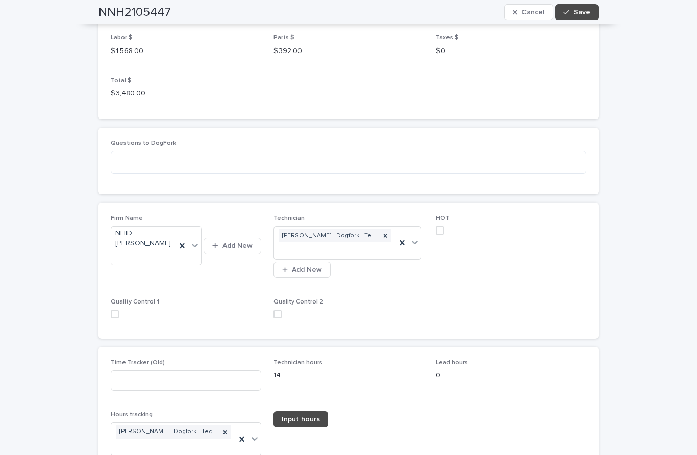
click at [283, 310] on label at bounding box center [348, 314] width 150 height 8
click at [112, 298] on div "Quality Control 1" at bounding box center [186, 312] width 150 height 28
click at [111, 310] on span at bounding box center [115, 314] width 8 height 8
click at [592, 9] on button "Save" at bounding box center [576, 12] width 43 height 16
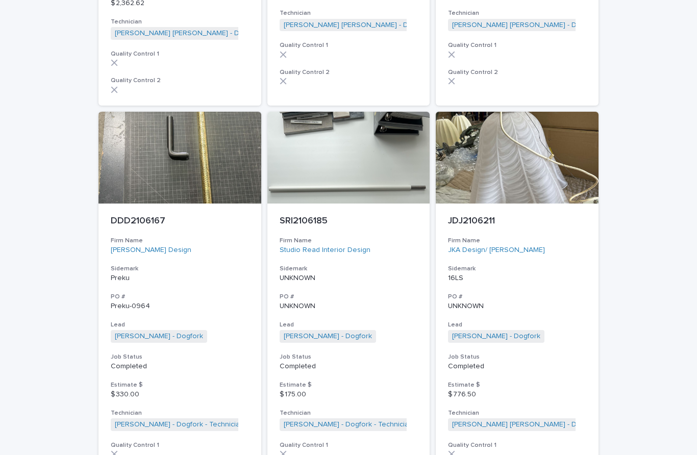
scroll to position [2047, 0]
click at [162, 216] on p "DDD2106167" at bounding box center [180, 221] width 138 height 11
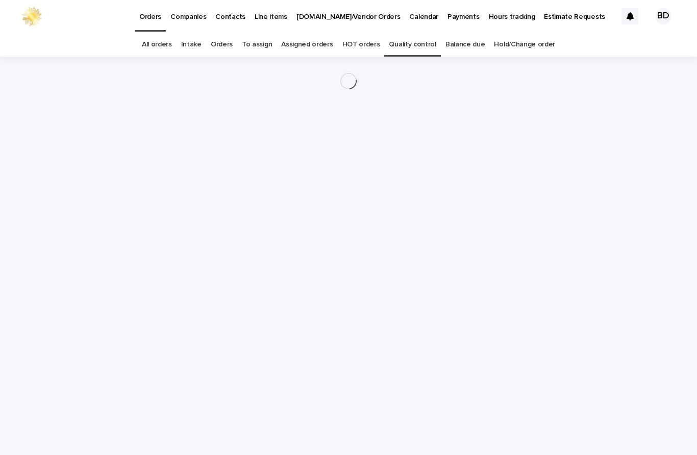
scroll to position [33, 0]
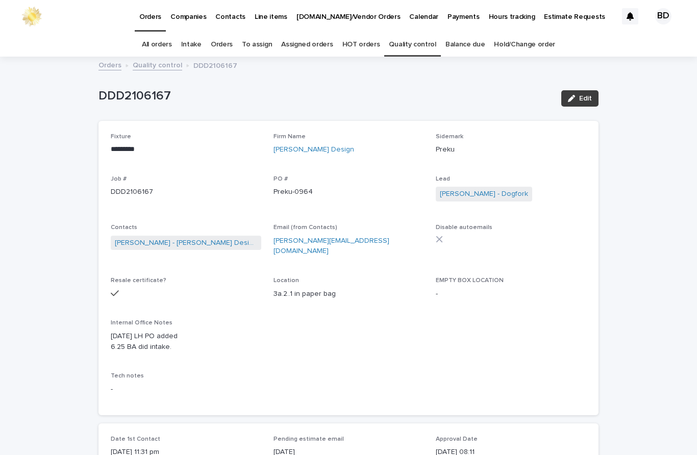
click at [584, 95] on span "Edit" at bounding box center [585, 98] width 13 height 7
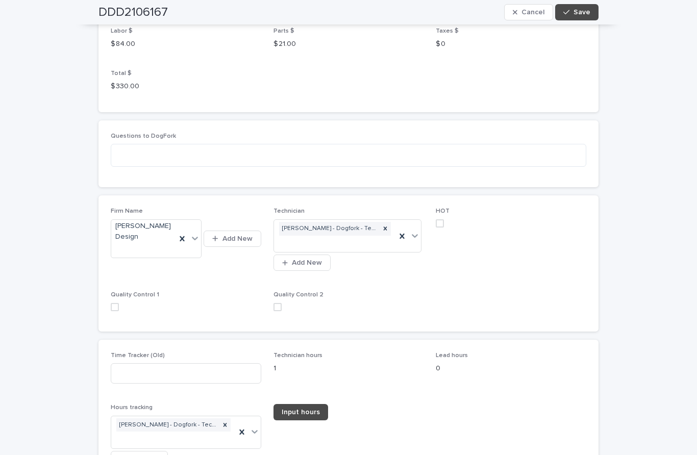
scroll to position [1224, 0]
click at [279, 303] on span at bounding box center [277, 307] width 8 height 8
click at [109, 271] on div "Firm Name Douglas Durkin Design Add New Technician Ronald Orellana - Dogfork - …" at bounding box center [348, 263] width 500 height 136
click at [112, 291] on div "Quality Control 1" at bounding box center [186, 305] width 150 height 28
click at [119, 303] on label at bounding box center [186, 307] width 150 height 8
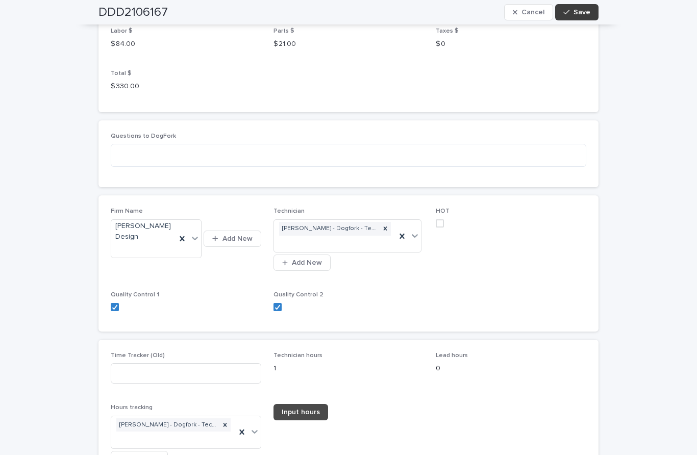
click at [584, 10] on span "Save" at bounding box center [581, 12] width 17 height 7
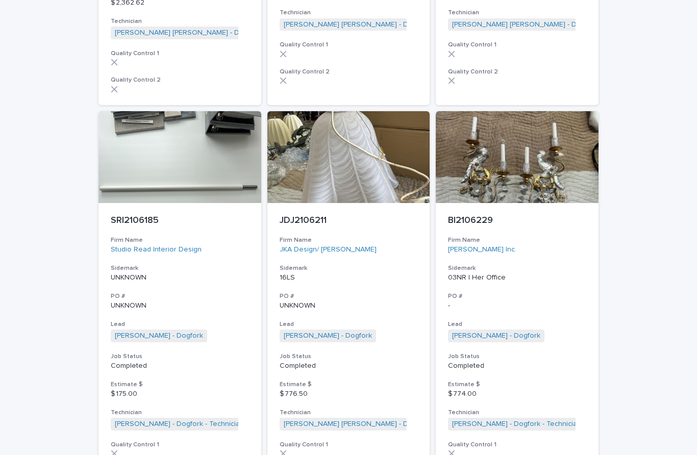
scroll to position [2047, 0]
click at [130, 216] on p "SRI2106185" at bounding box center [180, 221] width 138 height 11
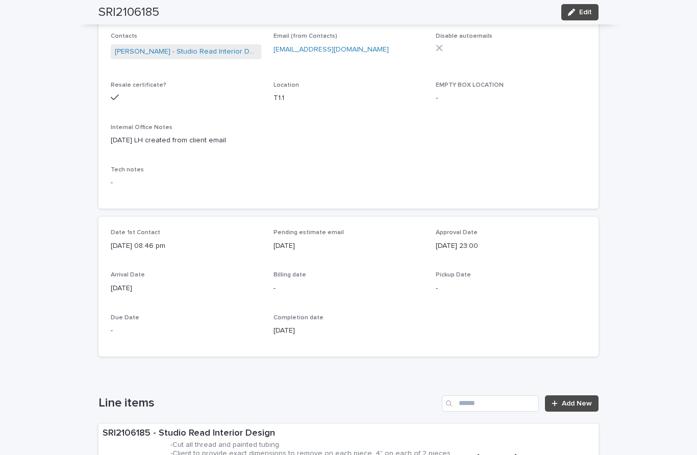
scroll to position [199, 0]
click at [587, 18] on button "Edit" at bounding box center [579, 12] width 37 height 16
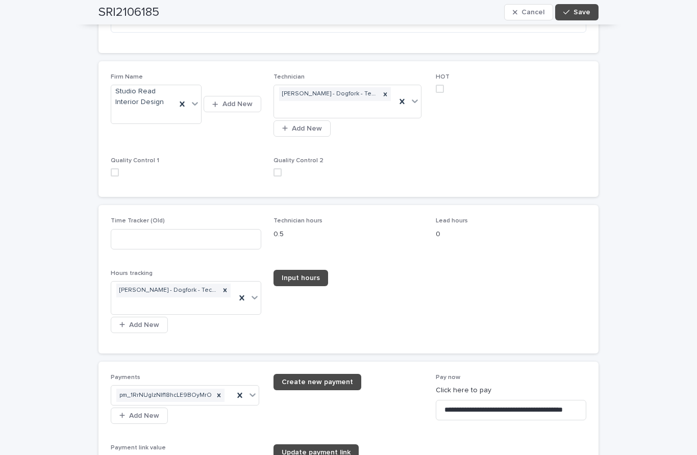
scroll to position [1368, 0]
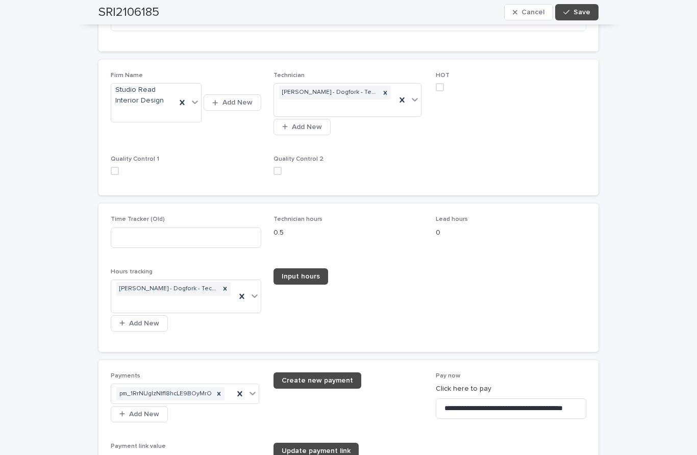
click at [281, 167] on span at bounding box center [277, 171] width 8 height 8
click at [112, 167] on span at bounding box center [115, 171] width 8 height 8
click at [583, 9] on span "Save" at bounding box center [581, 12] width 17 height 7
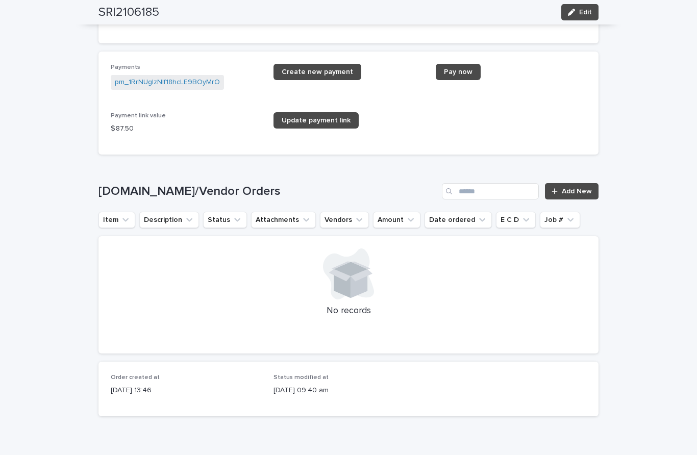
scroll to position [1323, 0]
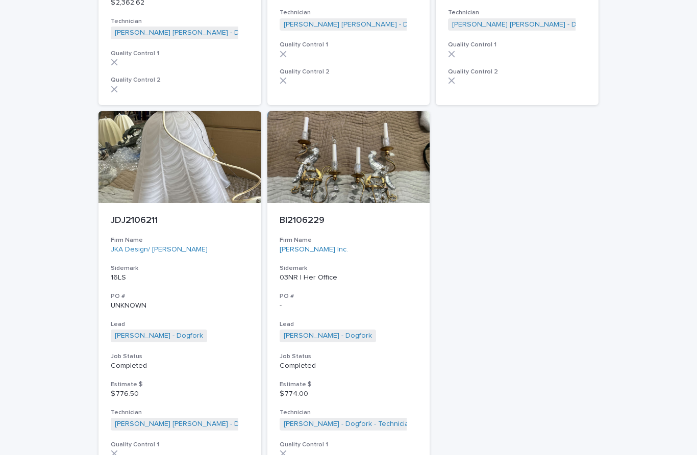
scroll to position [2047, 0]
click at [305, 216] on p "BI2106229" at bounding box center [349, 221] width 138 height 11
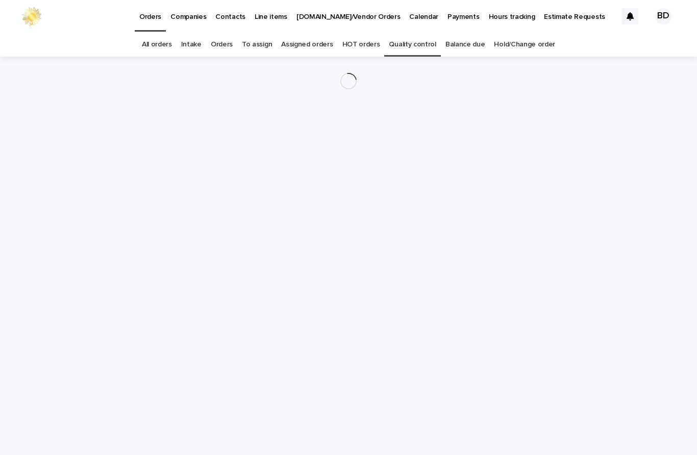
scroll to position [33, 0]
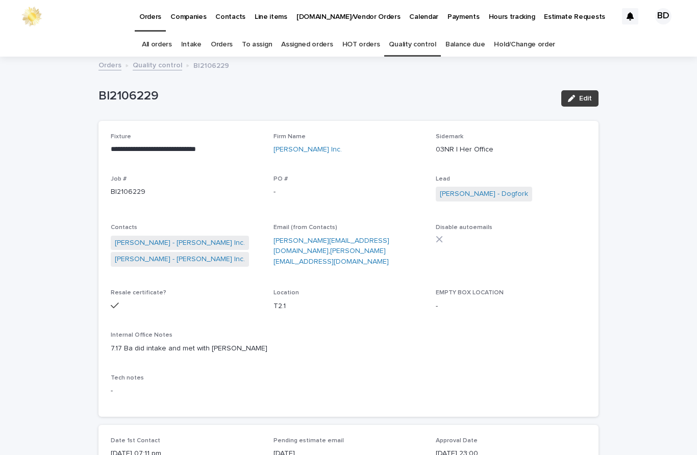
click at [578, 95] on div "button" at bounding box center [573, 98] width 11 height 7
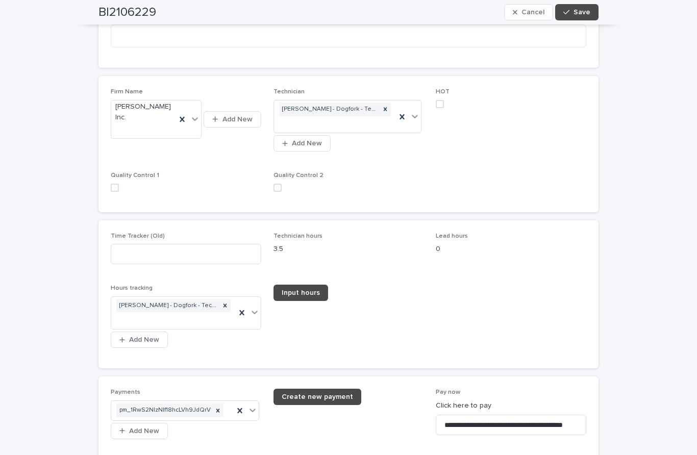
scroll to position [1324, 0]
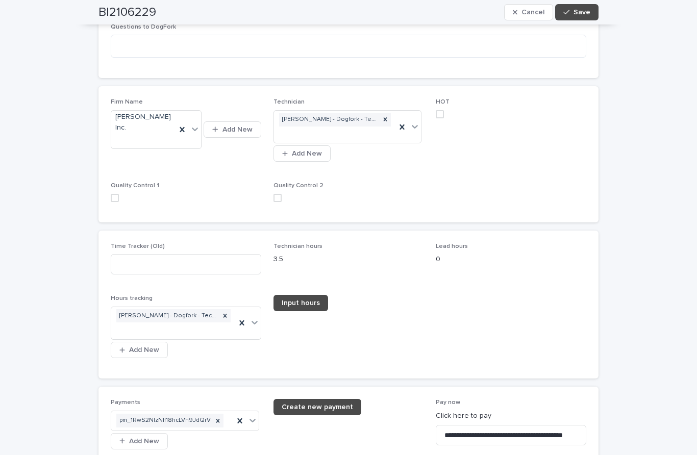
click at [280, 194] on span at bounding box center [277, 198] width 8 height 8
click at [112, 194] on span at bounding box center [115, 198] width 8 height 8
click at [585, 14] on span "Save" at bounding box center [581, 12] width 17 height 7
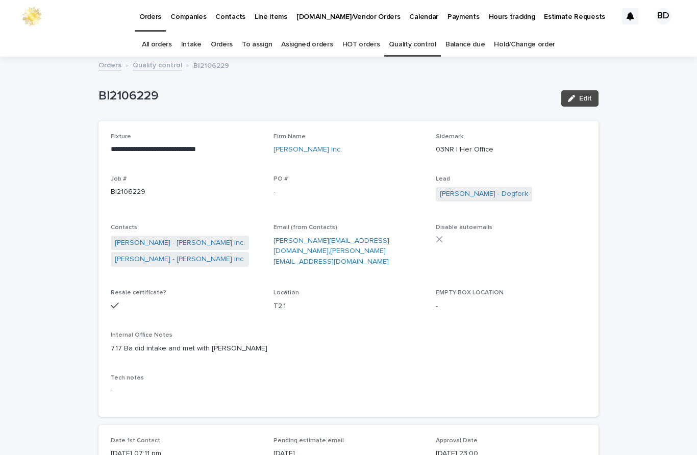
scroll to position [0, 0]
click at [585, 95] on span "Edit" at bounding box center [585, 98] width 13 height 7
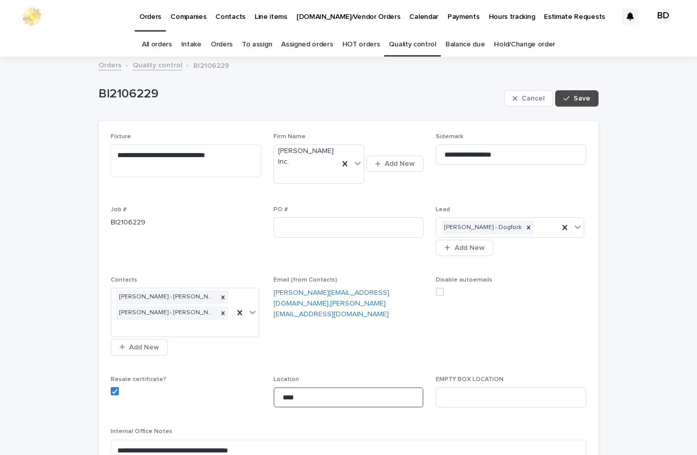
click at [315, 387] on input "****" at bounding box center [348, 397] width 150 height 20
type input "****"
click at [585, 95] on span "Save" at bounding box center [581, 98] width 17 height 7
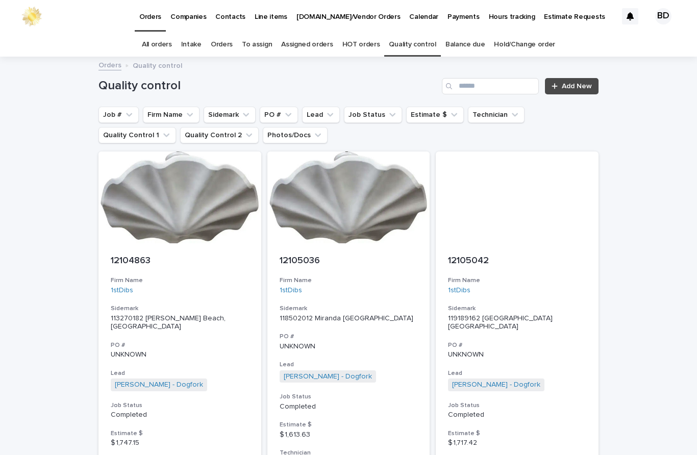
scroll to position [-2, 0]
